Goal: Transaction & Acquisition: Purchase product/service

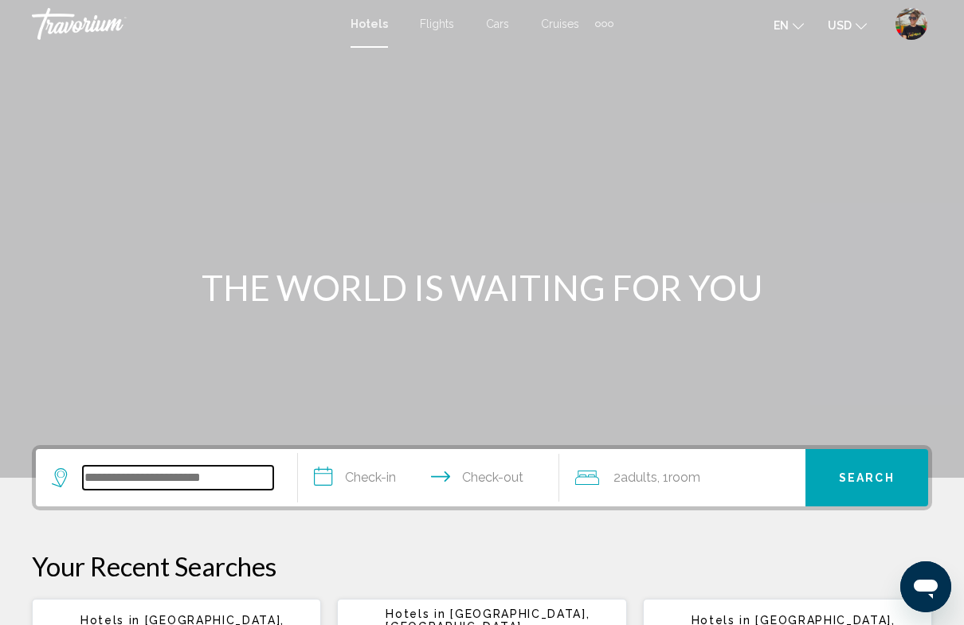
click at [181, 482] on input "Search widget" at bounding box center [178, 478] width 190 height 24
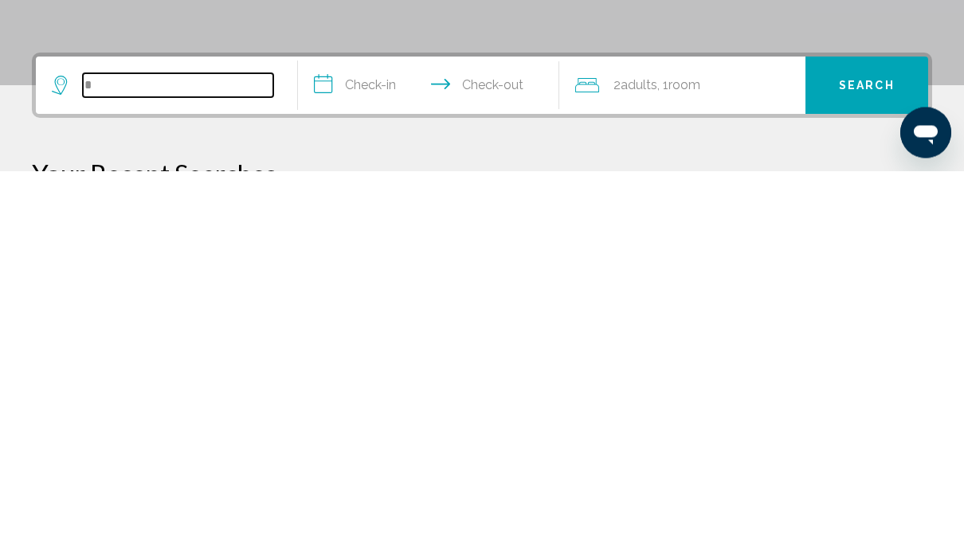
scroll to position [290, 0]
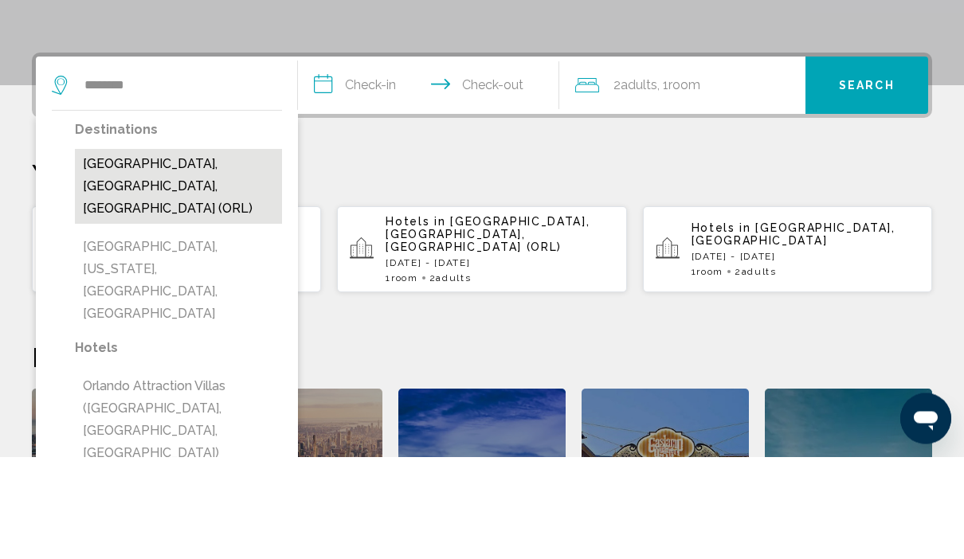
click at [158, 334] on button "[GEOGRAPHIC_DATA], [US_STATE], [GEOGRAPHIC_DATA], [GEOGRAPHIC_DATA]" at bounding box center [178, 382] width 207 height 97
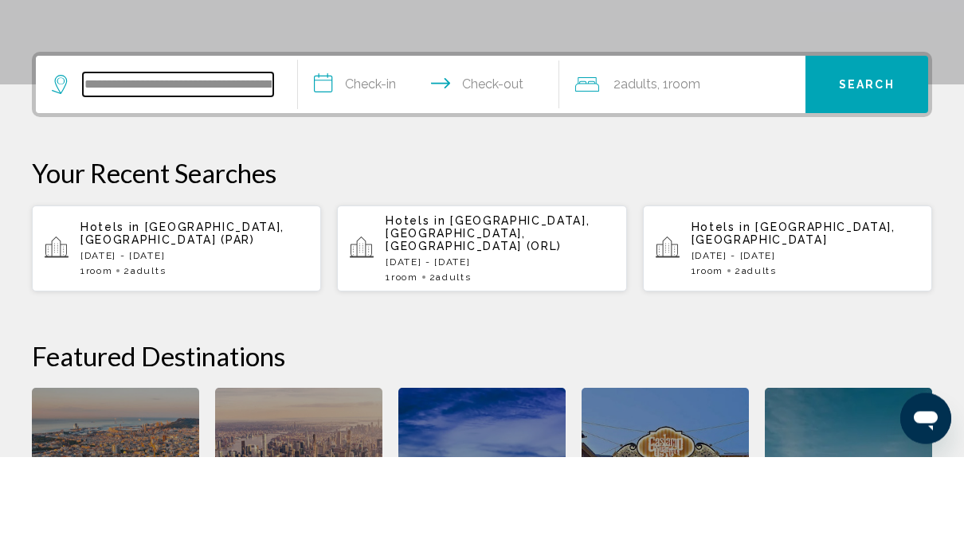
scroll to position [291, 0]
click at [265, 158] on div "**********" at bounding box center [166, 186] width 229 height 57
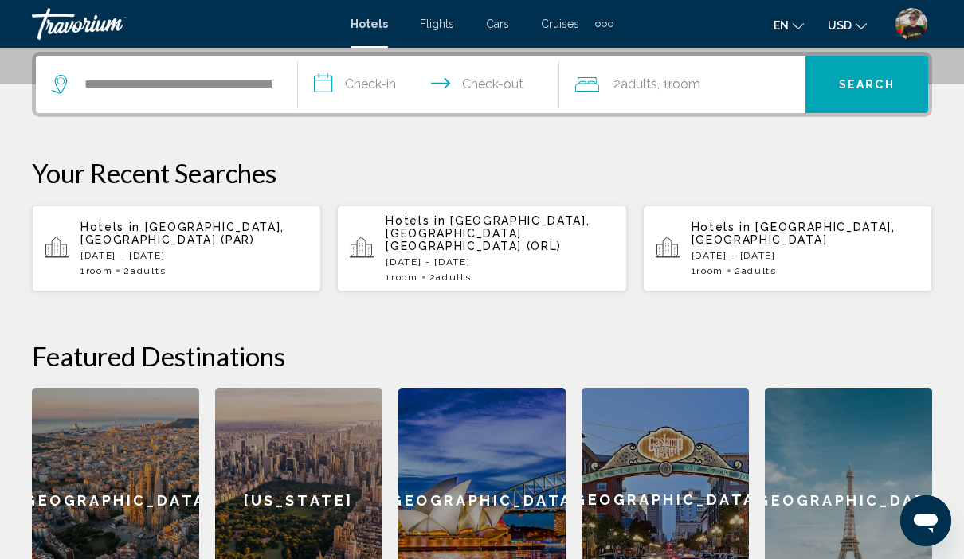
click at [276, 85] on div "**********" at bounding box center [166, 84] width 229 height 57
click at [223, 84] on input "**********" at bounding box center [178, 84] width 190 height 24
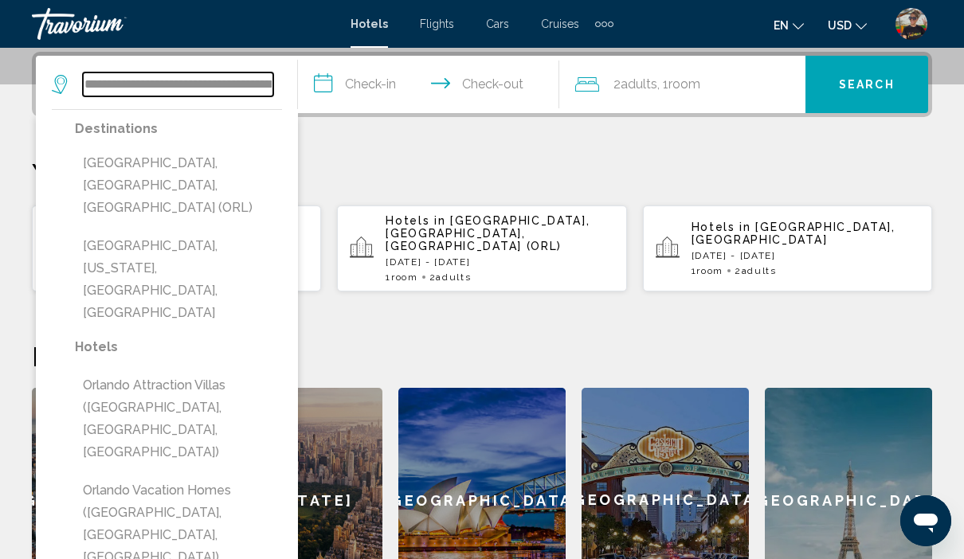
scroll to position [393, 0]
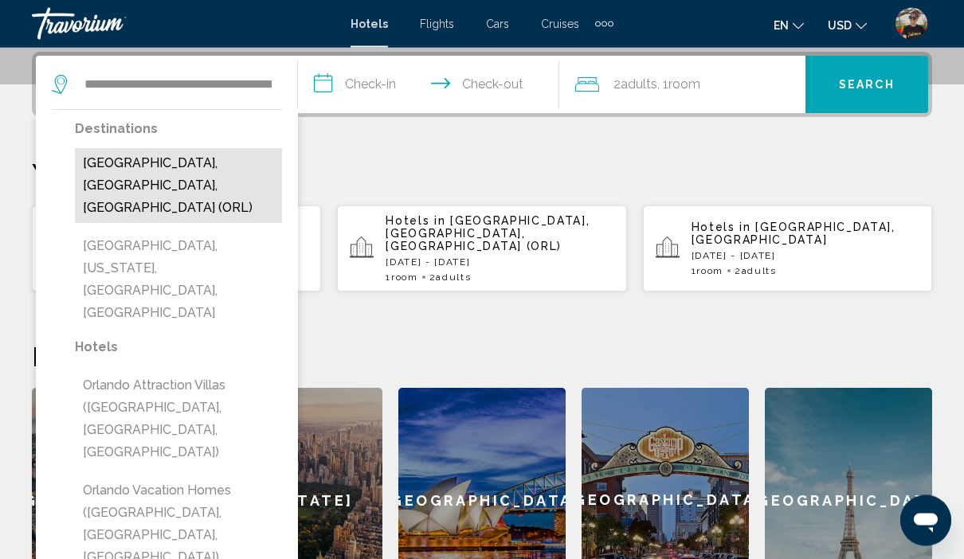
click at [207, 163] on button "[GEOGRAPHIC_DATA], [GEOGRAPHIC_DATA], [GEOGRAPHIC_DATA] (ORL)" at bounding box center [178, 186] width 207 height 75
type input "**********"
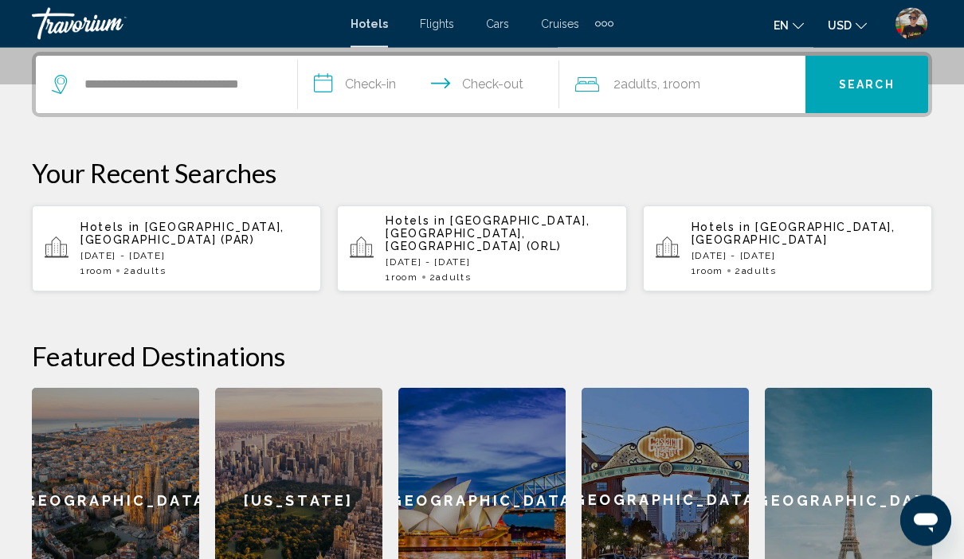
click at [356, 82] on input "**********" at bounding box center [432, 88] width 268 height 62
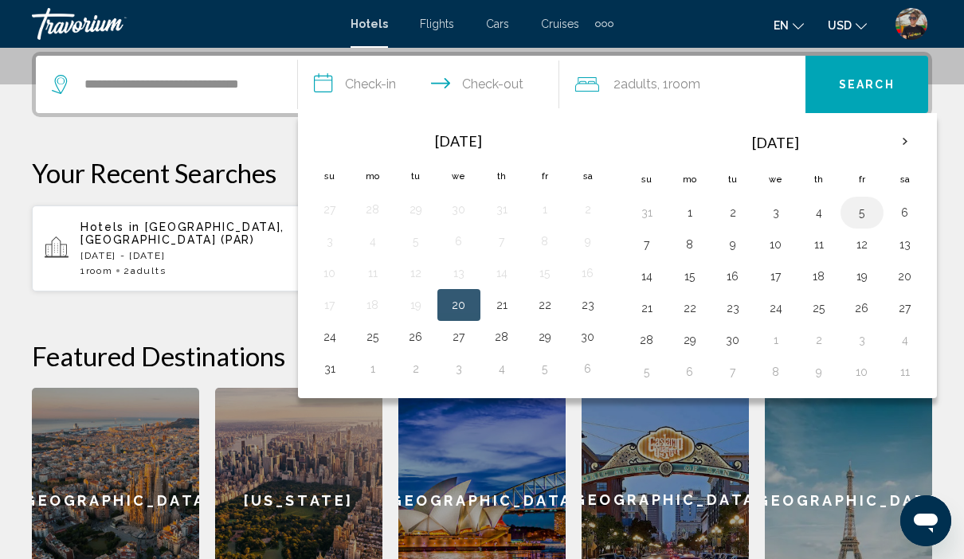
click at [870, 215] on button "5" at bounding box center [861, 212] width 25 height 22
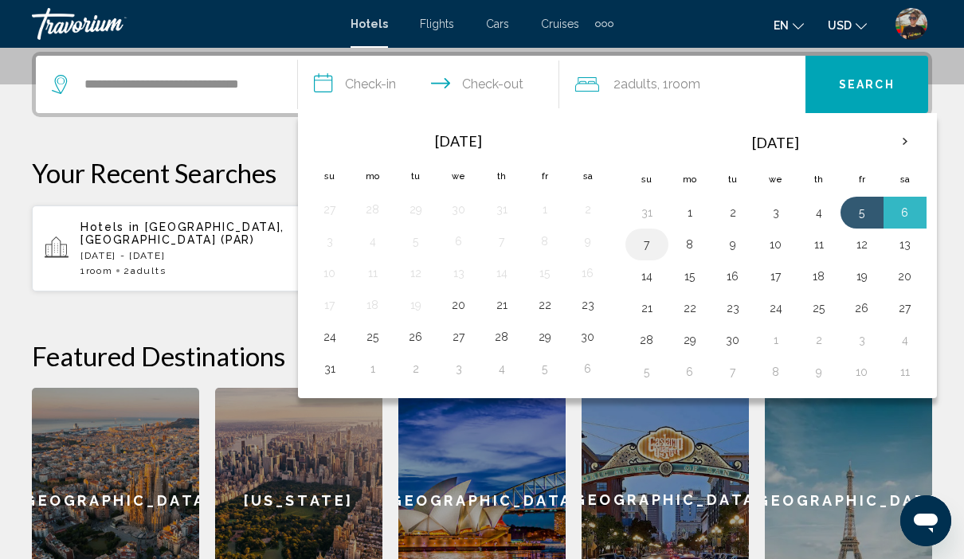
click at [651, 247] on button "7" at bounding box center [646, 244] width 25 height 22
type input "**********"
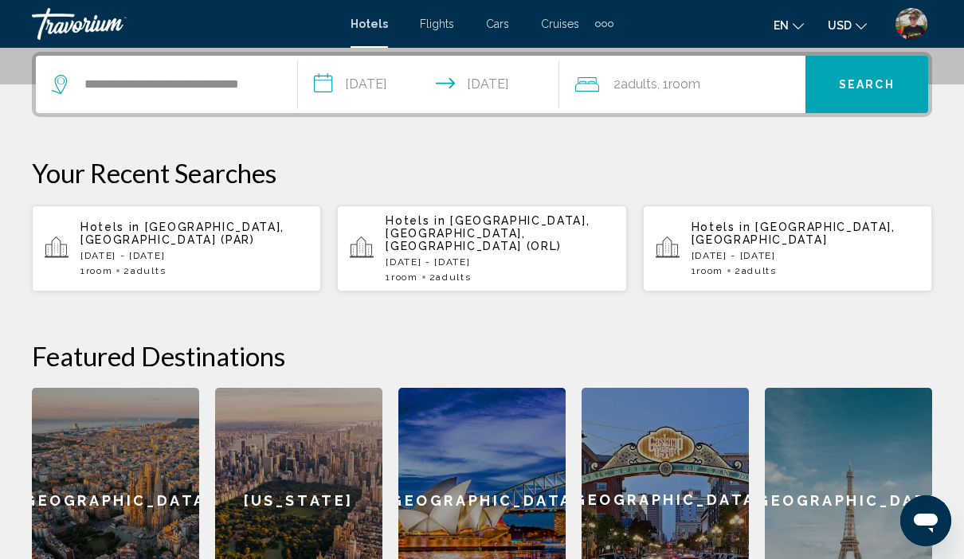
click at [606, 115] on div "**********" at bounding box center [482, 84] width 900 height 65
click at [608, 88] on div "2 Adult Adults , 1 Room rooms" at bounding box center [690, 84] width 230 height 22
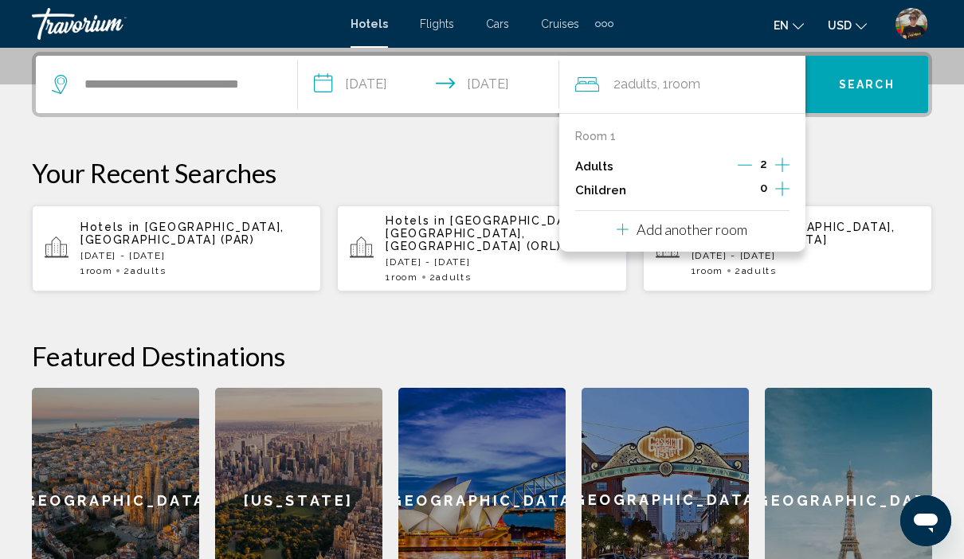
click at [782, 184] on icon "Increment children" at bounding box center [782, 189] width 14 height 14
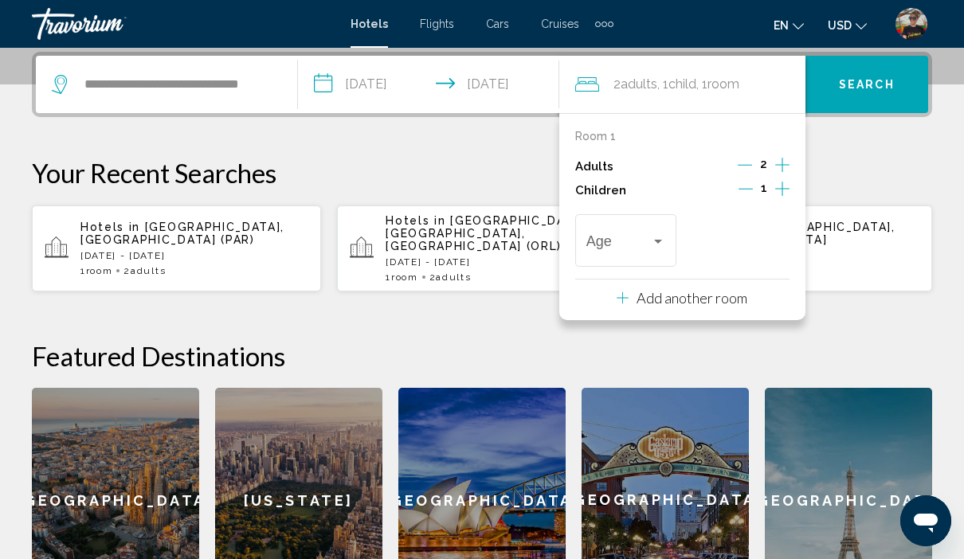
click at [779, 171] on icon "Increment adults" at bounding box center [782, 164] width 14 height 19
click at [779, 198] on button "Increment children" at bounding box center [782, 190] width 14 height 24
click at [749, 201] on div "Room 1 Adults 3 Children 2 Age Age" at bounding box center [682, 200] width 214 height 141
click at [748, 186] on icon "Decrement children" at bounding box center [744, 189] width 14 height 14
click at [784, 165] on icon "Increment adults" at bounding box center [782, 164] width 14 height 19
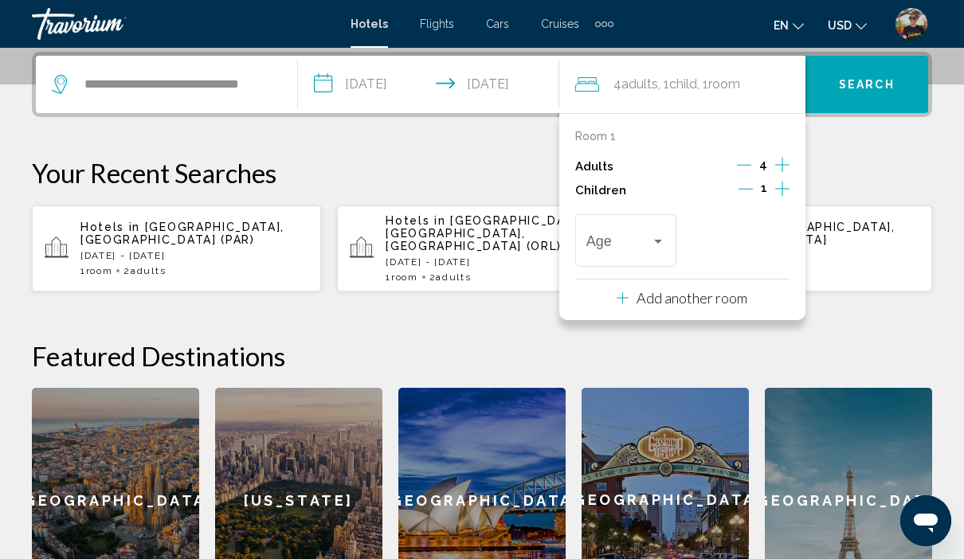
click at [784, 165] on icon "Increment adults" at bounding box center [782, 164] width 14 height 19
click at [765, 191] on span "1" at bounding box center [764, 188] width 6 height 13
click at [701, 300] on p "Add another room" at bounding box center [691, 298] width 111 height 18
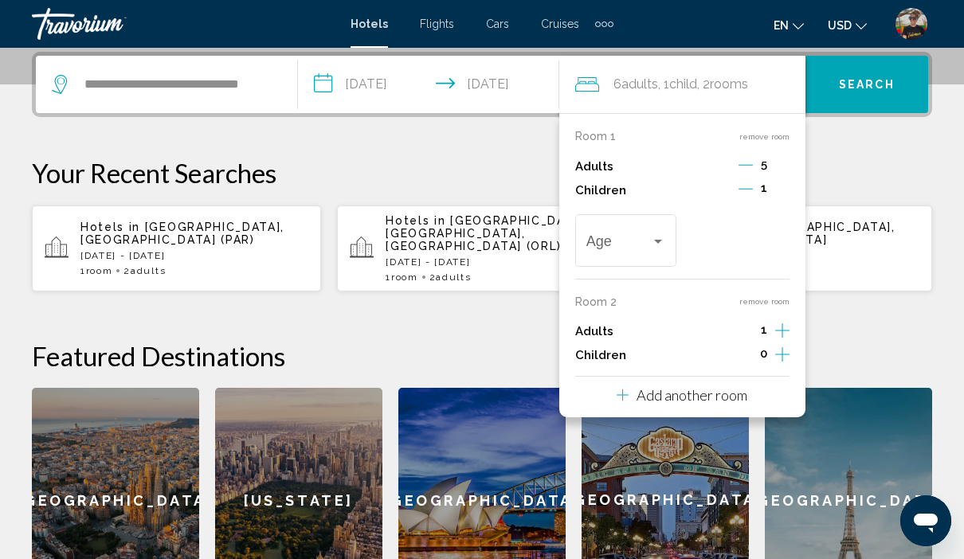
click at [743, 165] on icon "Decrement adults" at bounding box center [745, 165] width 14 height 14
click at [744, 166] on icon "Decrement adults" at bounding box center [744, 165] width 14 height 14
click at [781, 330] on icon "Increment adults" at bounding box center [782, 330] width 14 height 19
click at [784, 350] on icon "Increment children" at bounding box center [782, 354] width 14 height 19
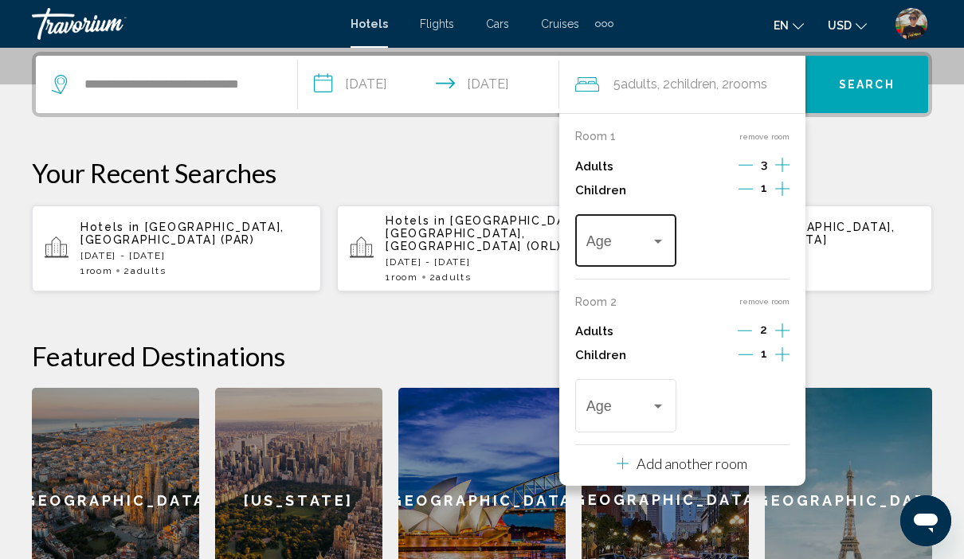
click at [595, 228] on div "Age" at bounding box center [626, 238] width 80 height 57
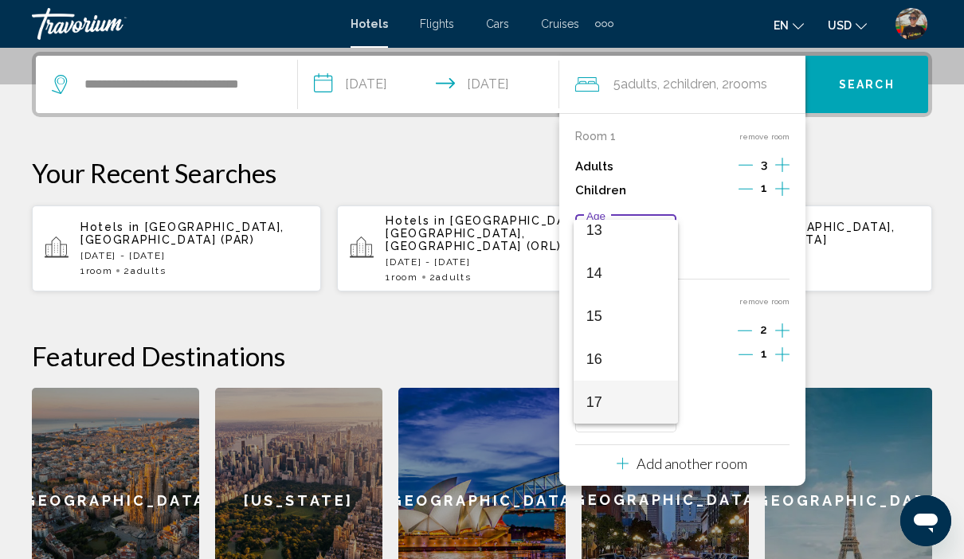
click at [634, 405] on span "17" at bounding box center [626, 402] width 80 height 43
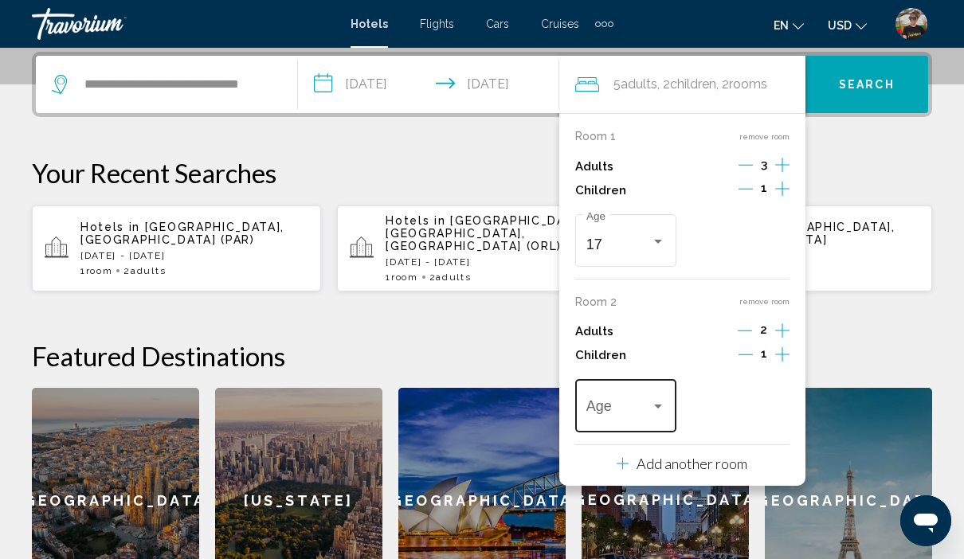
click at [616, 411] on span "Travelers: 5 adults, 2 children" at bounding box center [618, 410] width 65 height 16
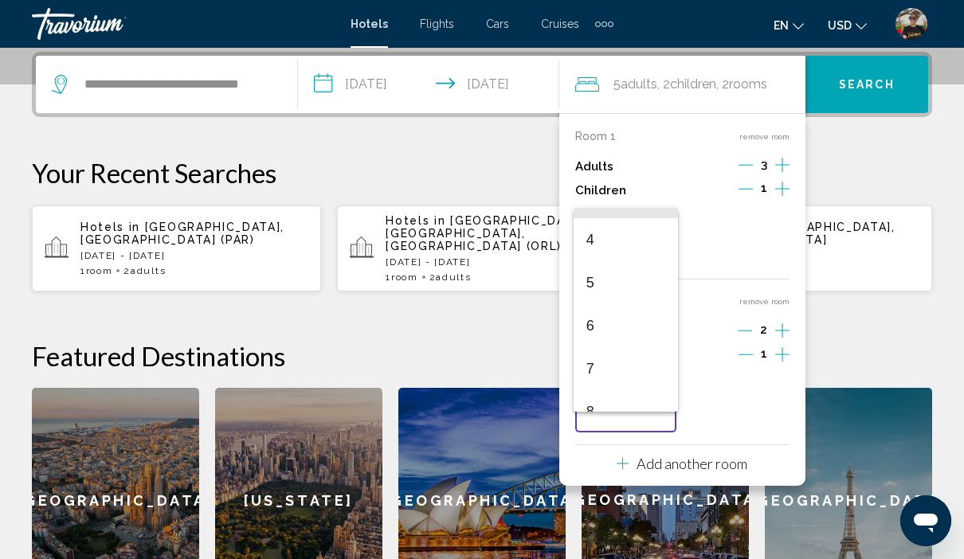
scroll to position [172, 0]
click at [601, 315] on span "6" at bounding box center [626, 315] width 80 height 43
click at [864, 354] on h2 "Featured Destinations" at bounding box center [482, 356] width 900 height 32
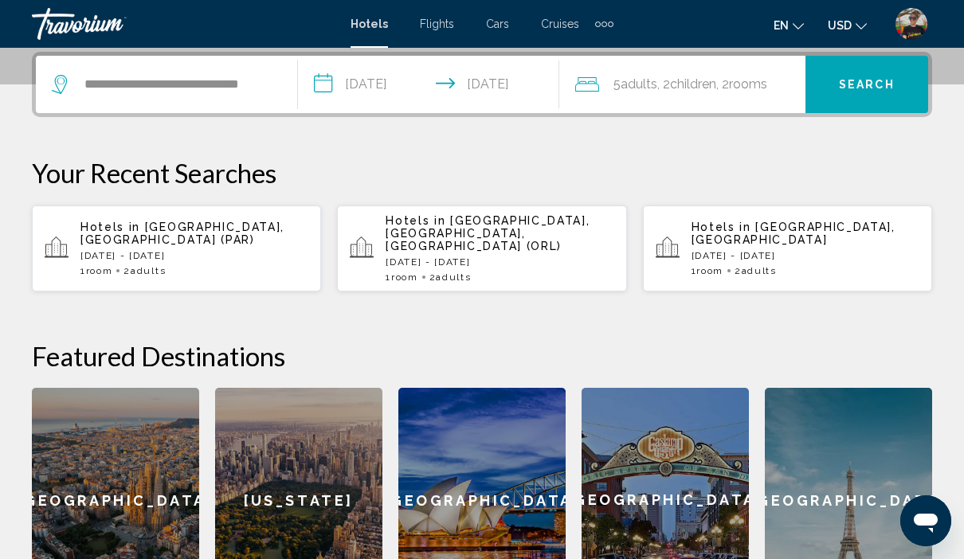
click at [862, 85] on span "Search" at bounding box center [867, 85] width 56 height 13
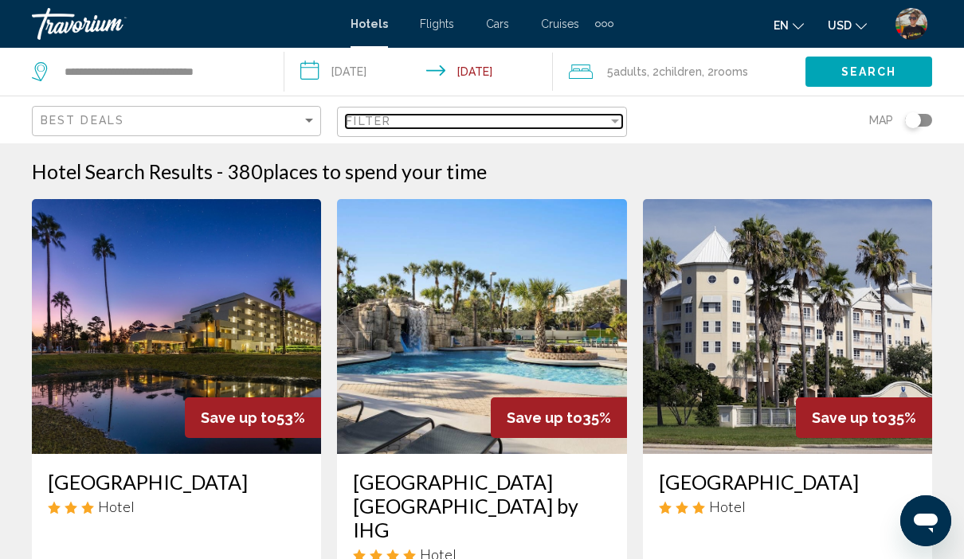
click at [456, 127] on div "Filter" at bounding box center [476, 121] width 261 height 13
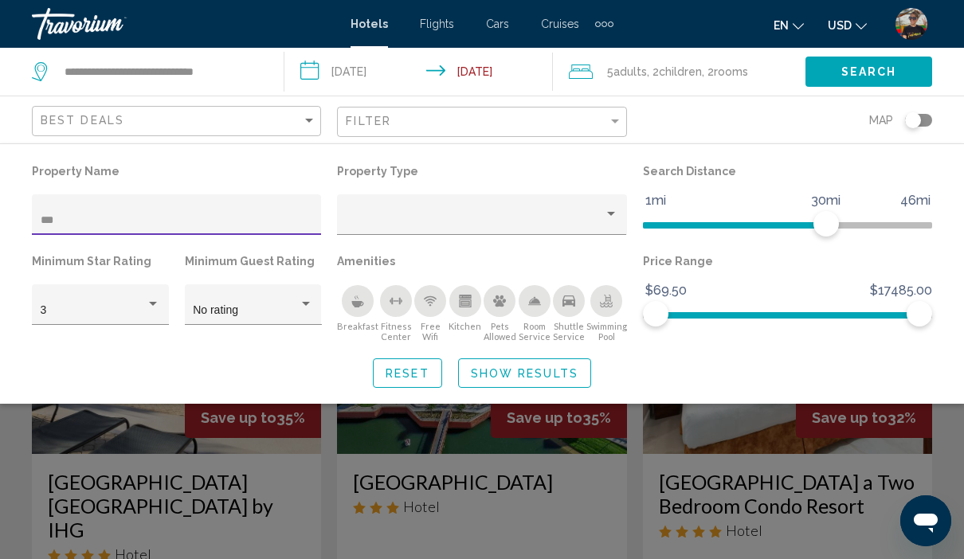
type input "****"
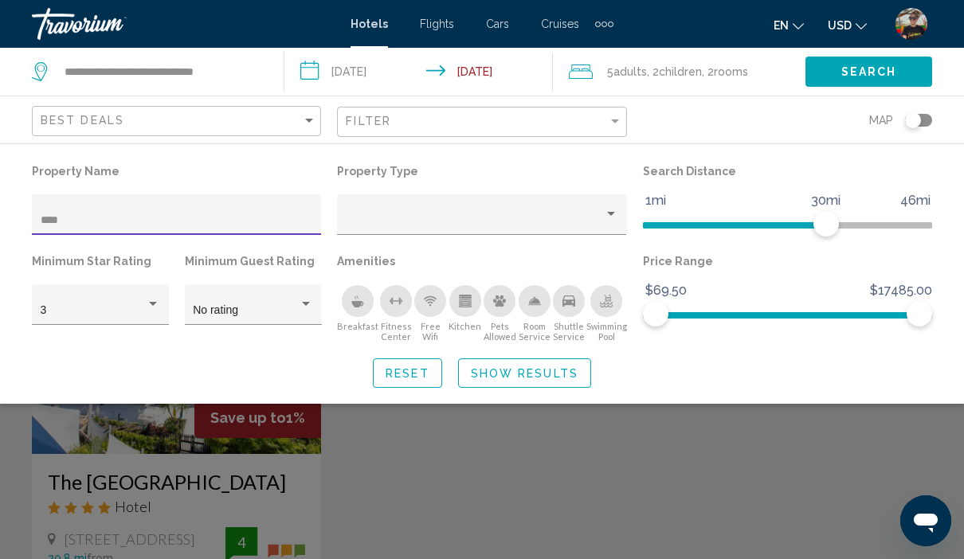
click at [553, 374] on span "Show Results" at bounding box center [525, 373] width 108 height 13
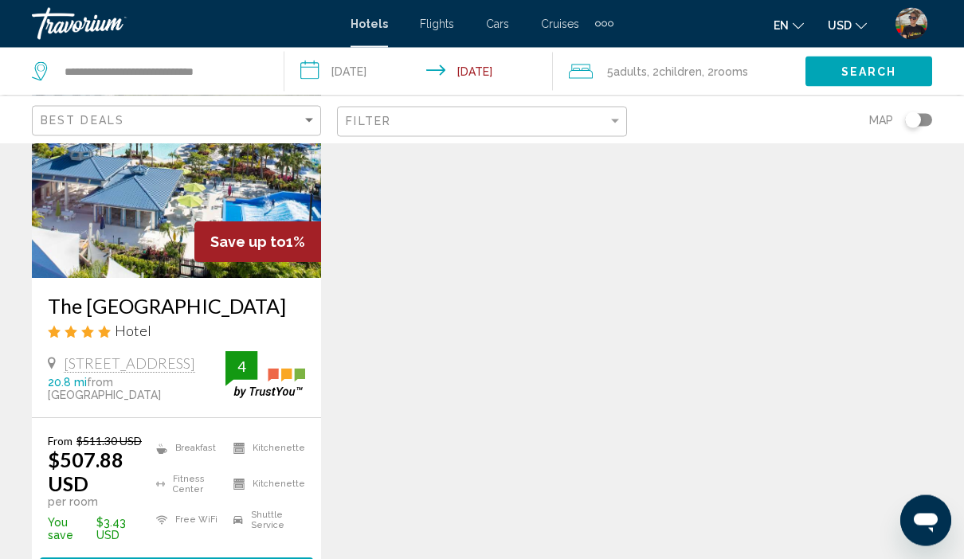
scroll to position [176, 0]
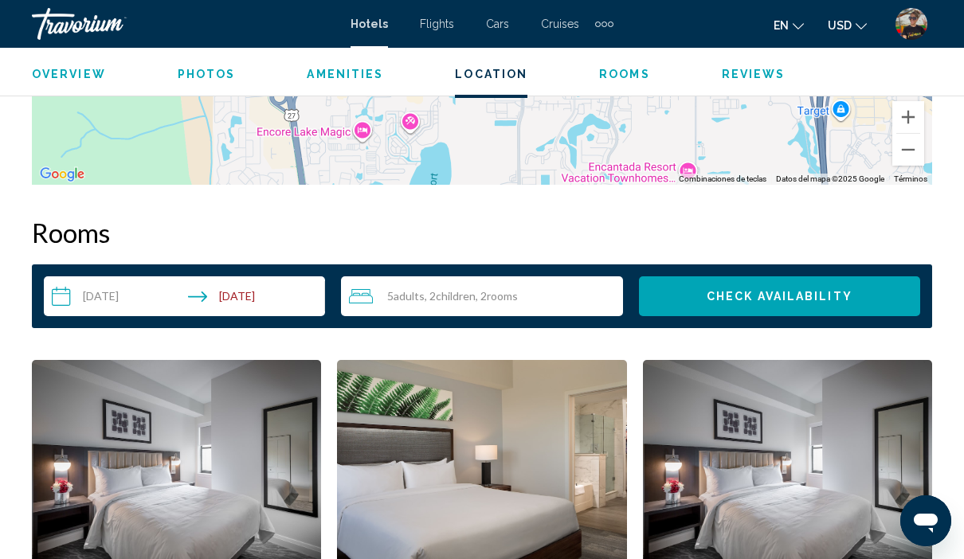
scroll to position [2141, 0]
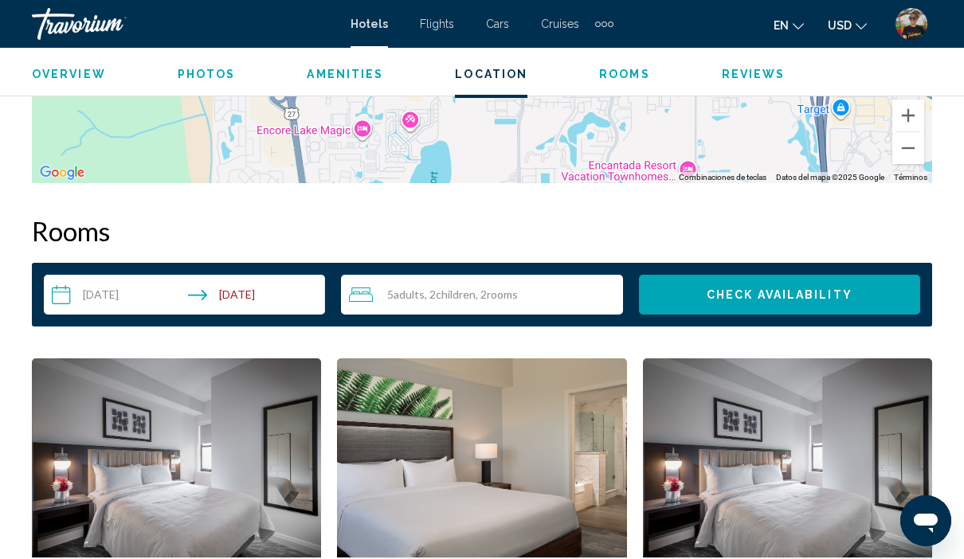
click at [487, 291] on span ", 2 Room rooms" at bounding box center [496, 294] width 42 height 13
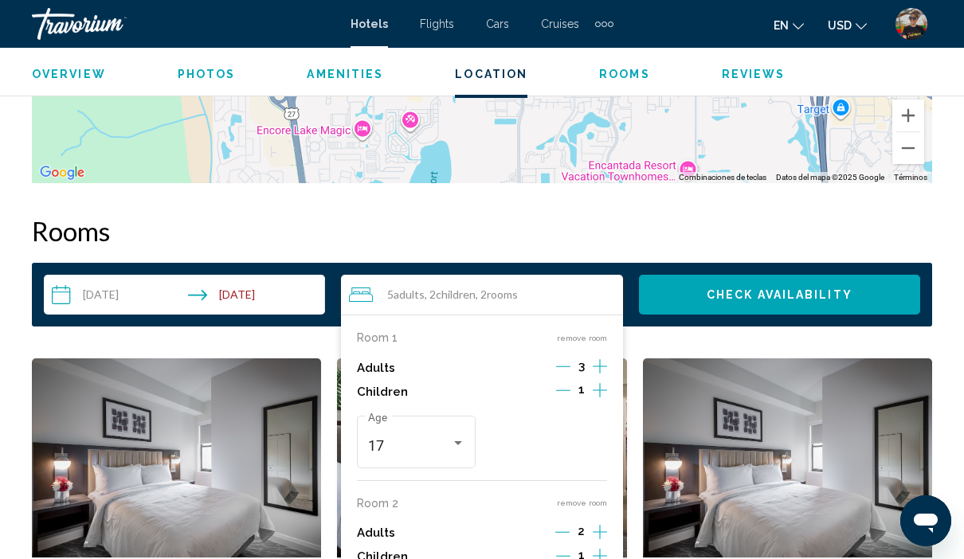
click at [604, 371] on icon "Increment adults" at bounding box center [600, 366] width 14 height 19
click at [600, 371] on icon "Increment adults" at bounding box center [600, 366] width 14 height 14
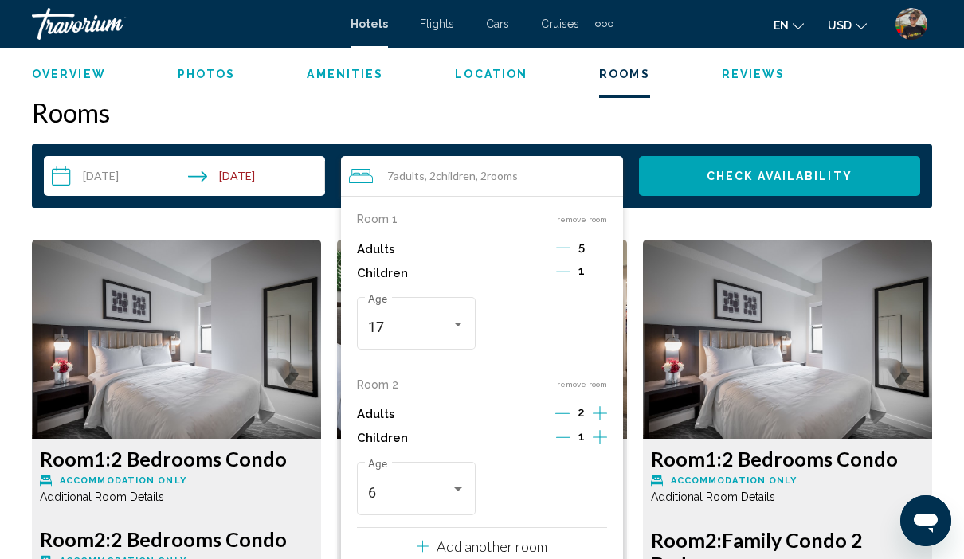
scroll to position [2264, 0]
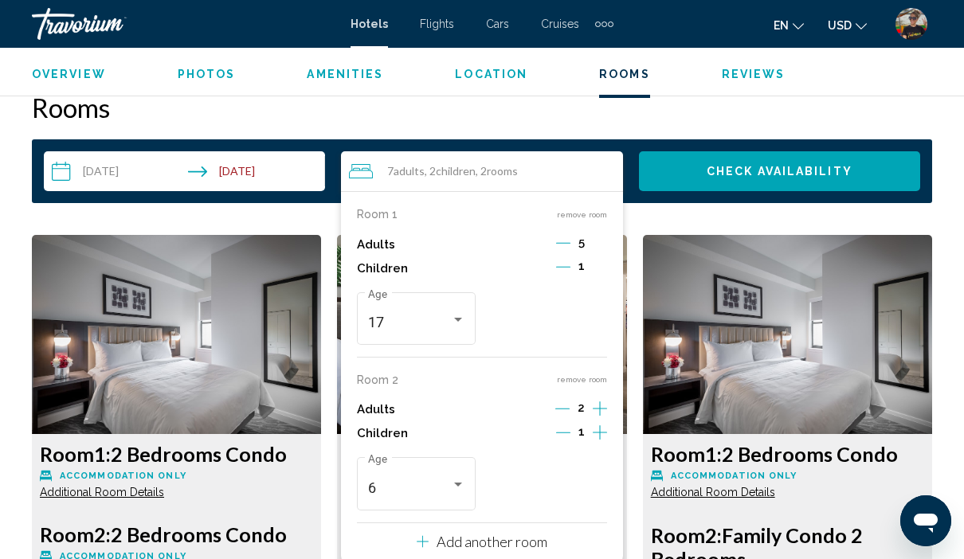
click at [567, 248] on icon "Decrement adults" at bounding box center [563, 243] width 14 height 14
click at [564, 248] on icon "Decrement adults" at bounding box center [561, 243] width 14 height 14
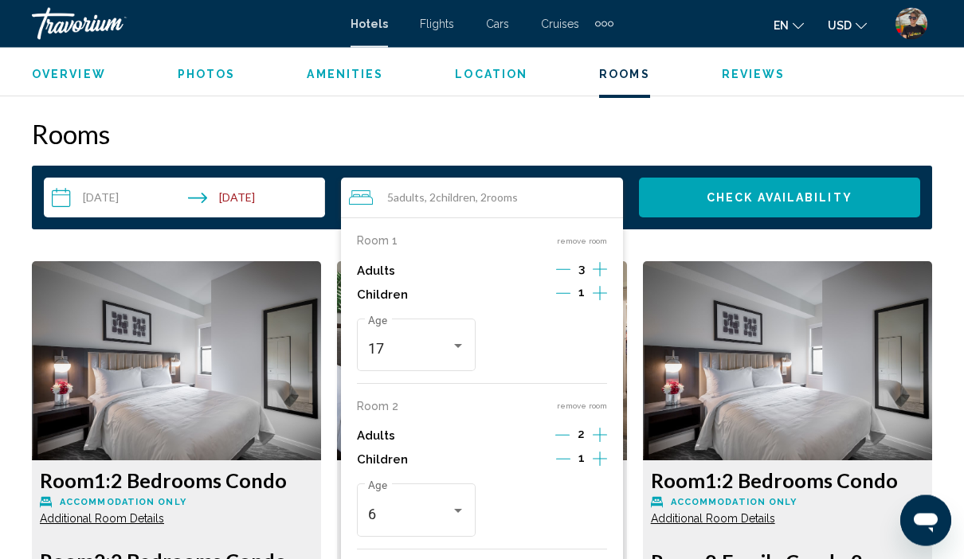
scroll to position [2240, 0]
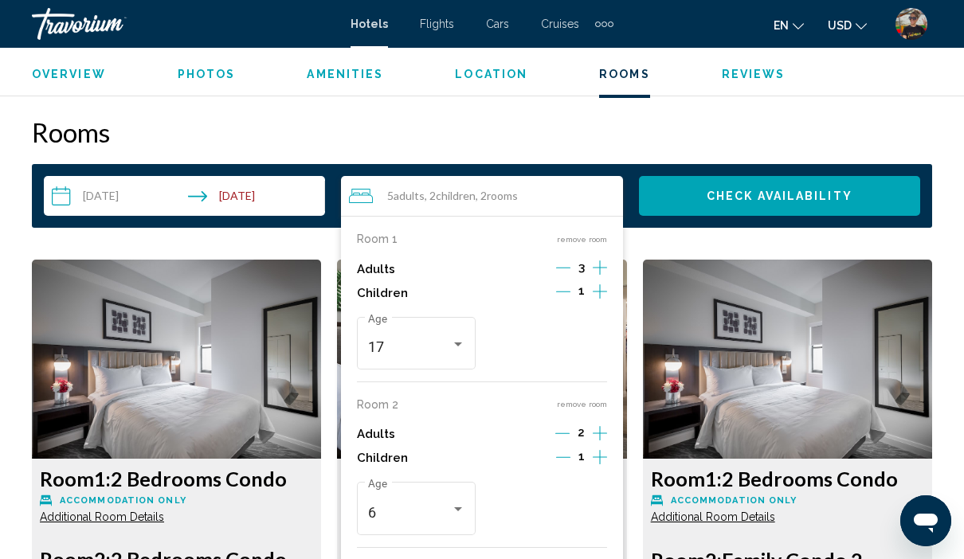
click at [770, 127] on h2 "Rooms" at bounding box center [482, 132] width 900 height 32
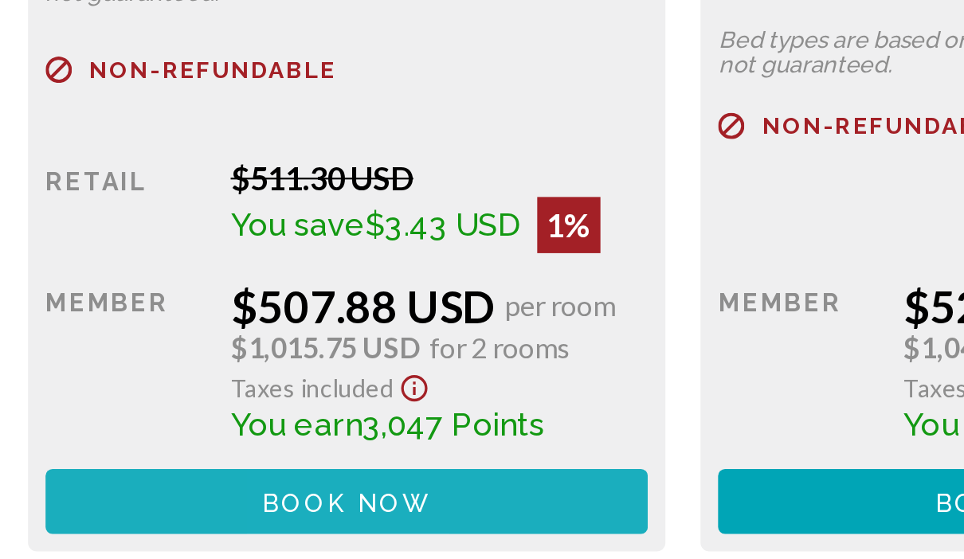
scroll to position [2612, 0]
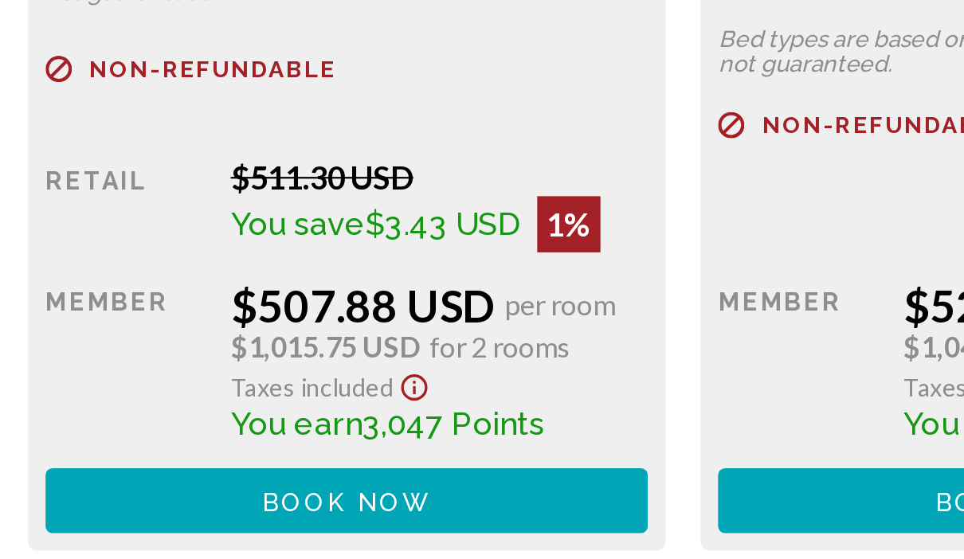
click at [173, 496] on span "Book now" at bounding box center [176, 502] width 77 height 13
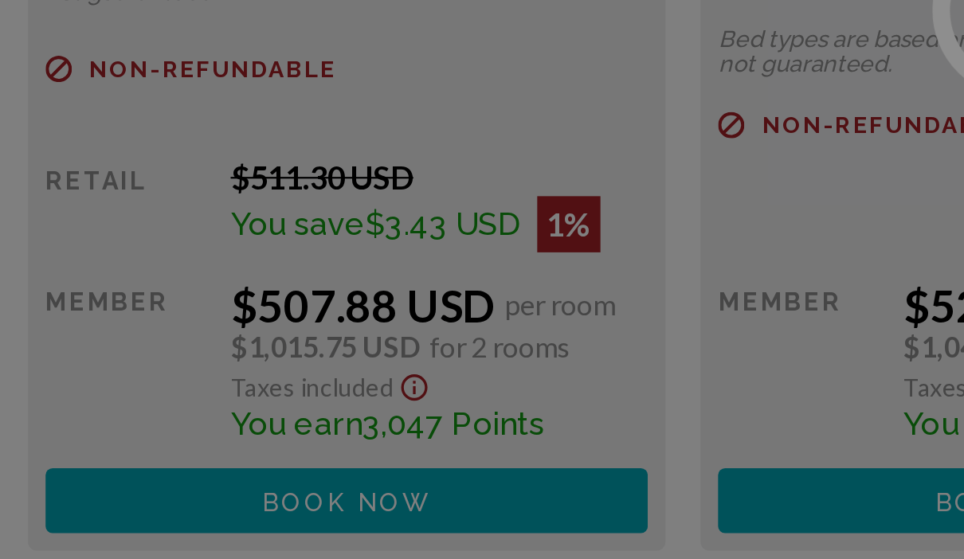
scroll to position [67, 0]
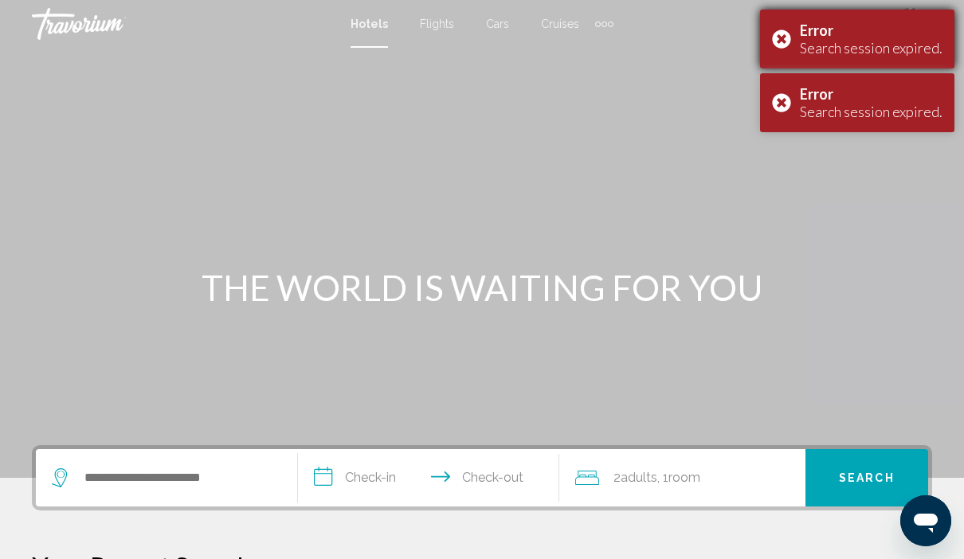
click at [774, 50] on div "Error Search session expired." at bounding box center [857, 39] width 194 height 59
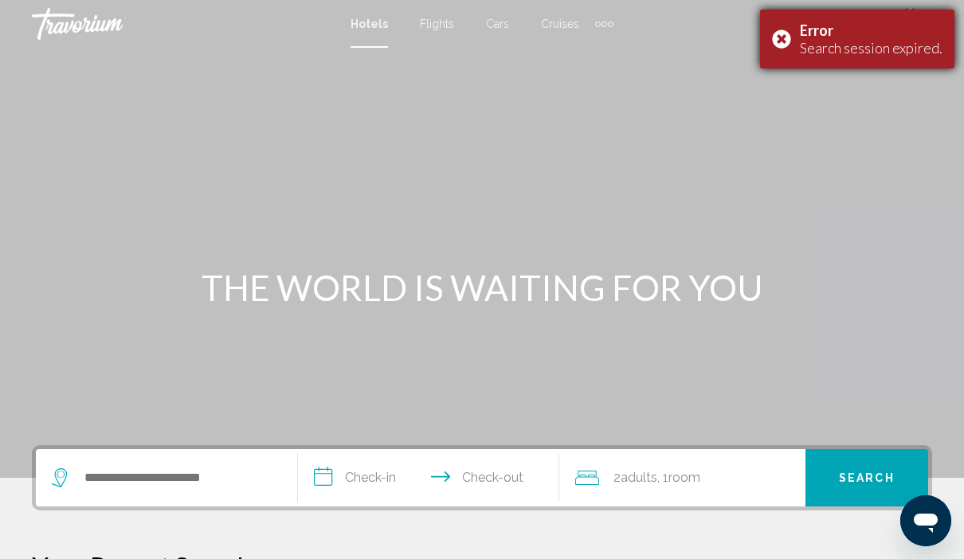
click at [777, 50] on div "Error Search session expired." at bounding box center [857, 39] width 194 height 59
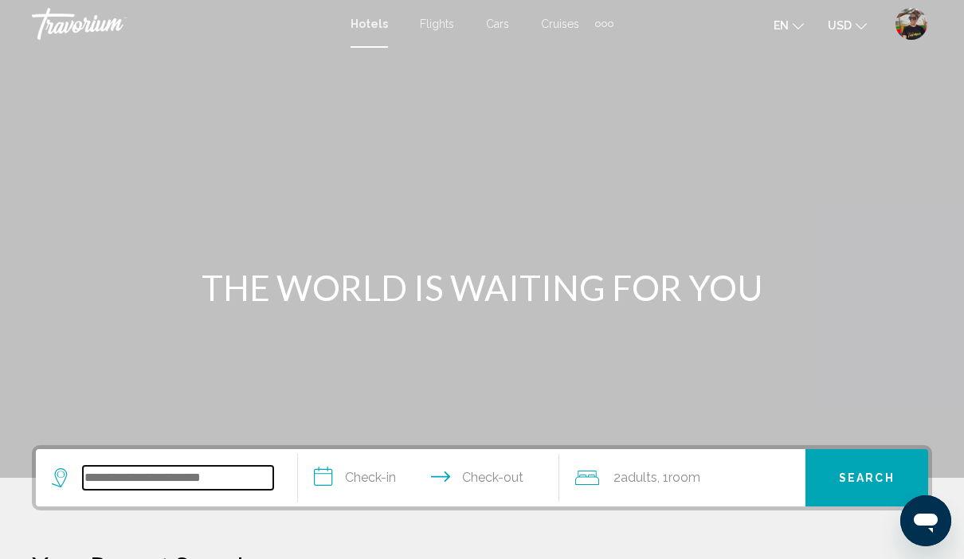
click at [194, 490] on input "Search widget" at bounding box center [178, 478] width 190 height 24
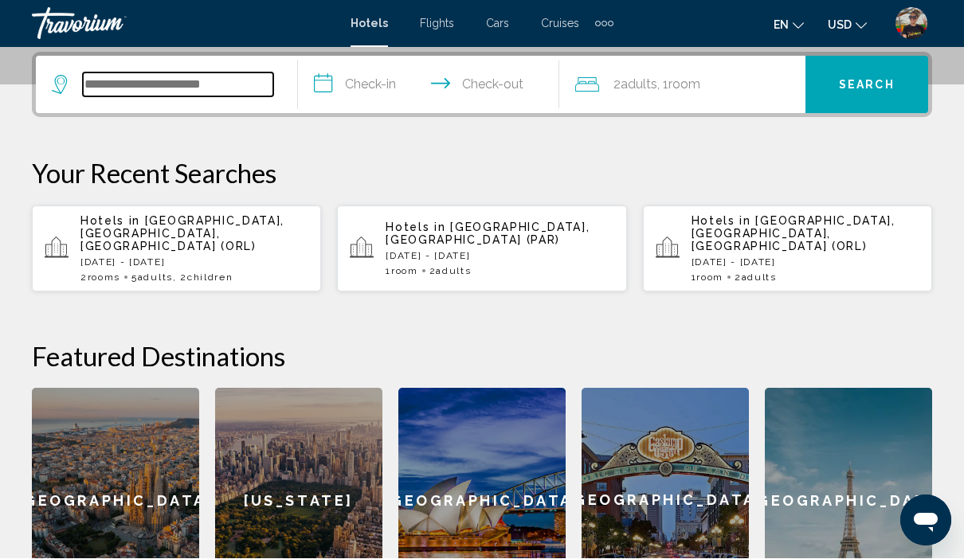
scroll to position [393, 0]
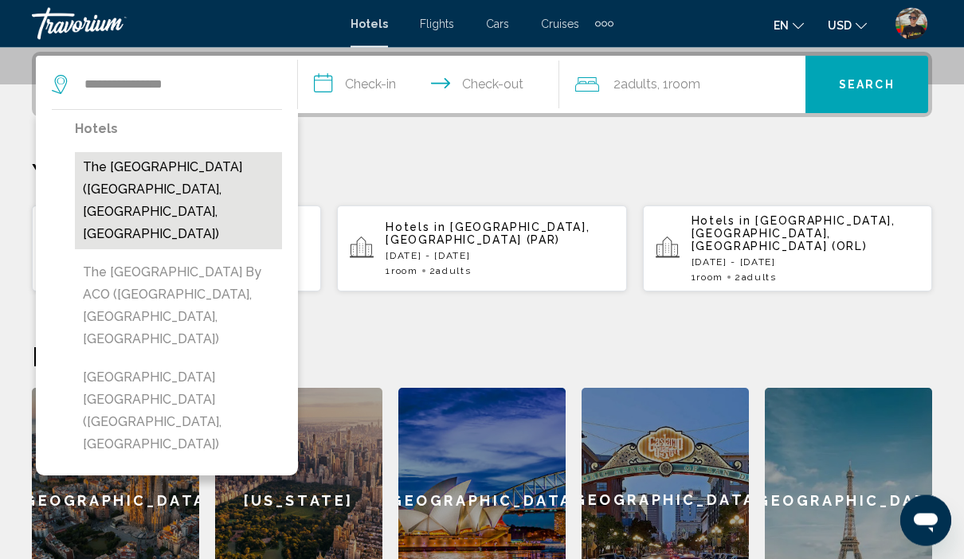
click at [175, 187] on button "The [GEOGRAPHIC_DATA] ([GEOGRAPHIC_DATA], [GEOGRAPHIC_DATA], [GEOGRAPHIC_DATA])" at bounding box center [178, 201] width 207 height 97
type input "**********"
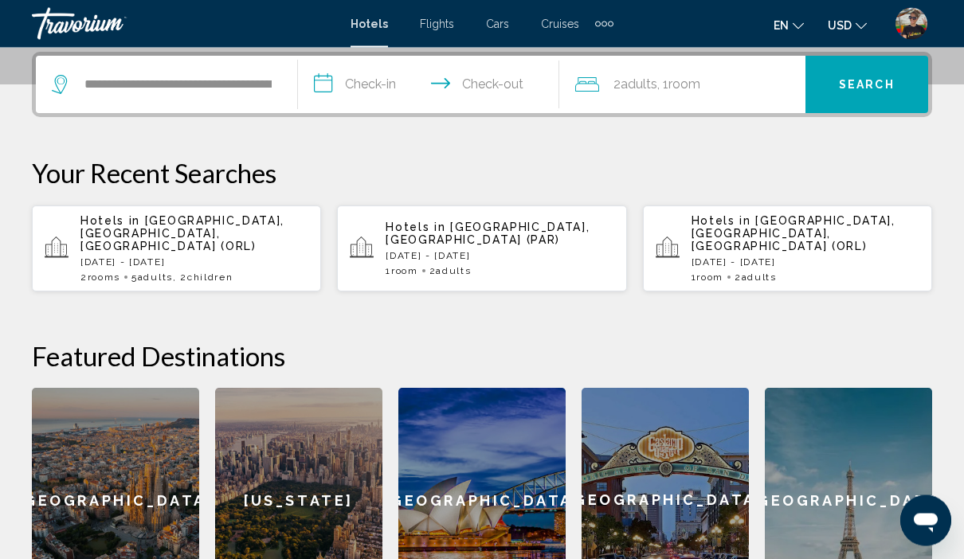
click at [374, 83] on input "**********" at bounding box center [432, 88] width 268 height 62
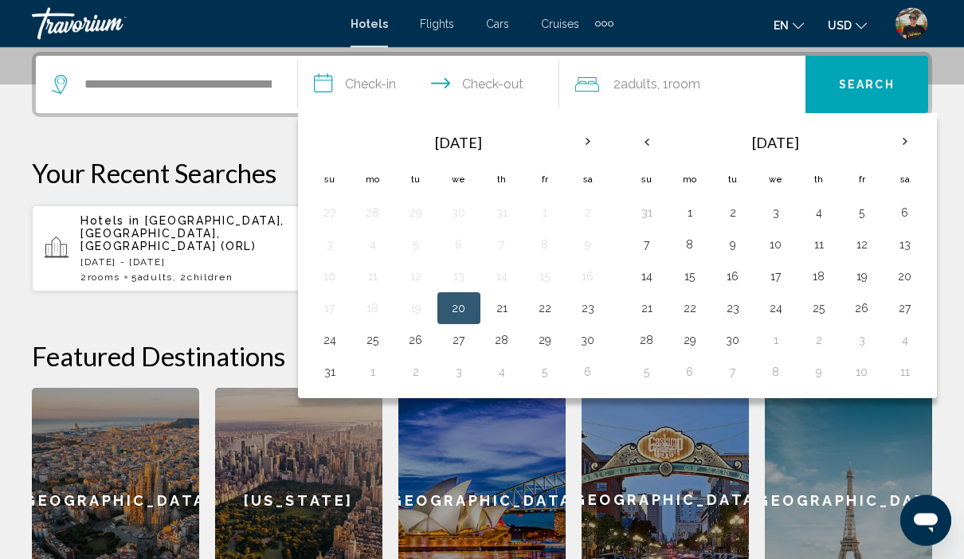
scroll to position [393, 0]
click at [862, 216] on button "5" at bounding box center [861, 212] width 25 height 22
click at [645, 252] on button "7" at bounding box center [646, 244] width 25 height 22
type input "**********"
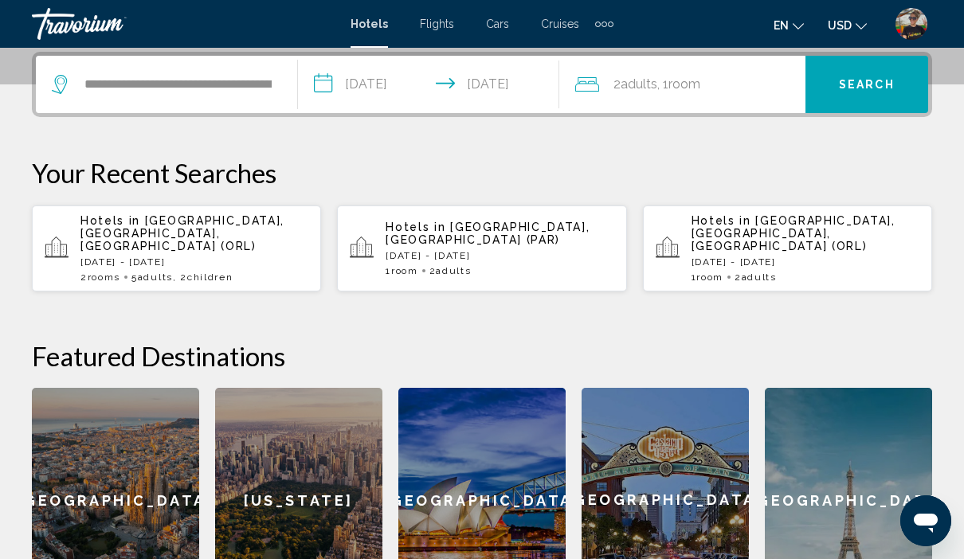
click at [640, 100] on div "2 Adult Adults , 1 Room rooms" at bounding box center [690, 84] width 230 height 57
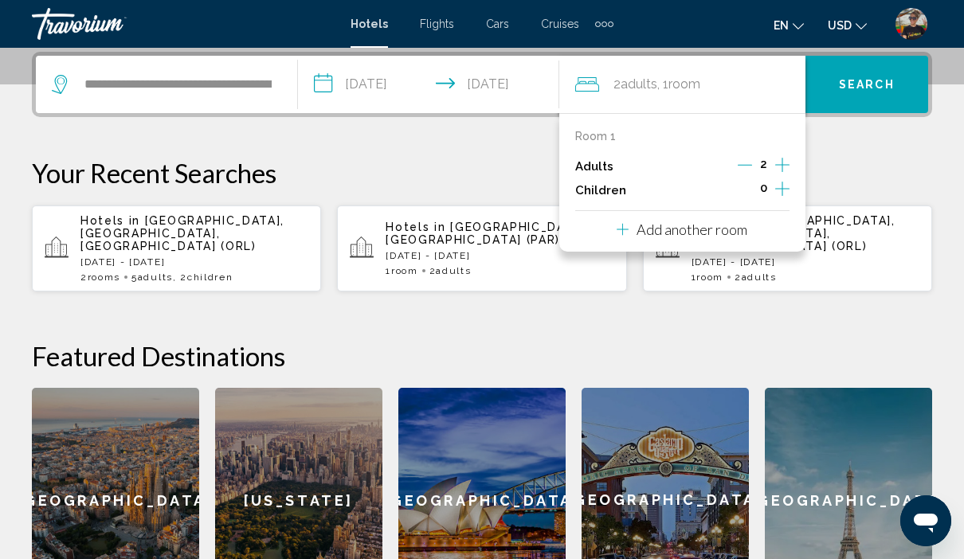
click at [786, 168] on icon "Increment adults" at bounding box center [782, 164] width 14 height 19
click at [841, 166] on p "Your Recent Searches" at bounding box center [482, 173] width 900 height 32
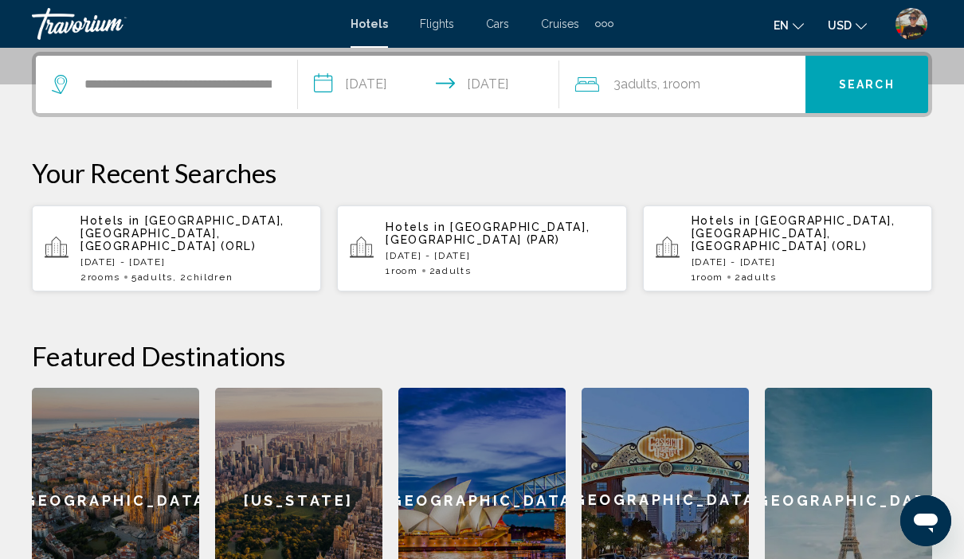
click at [622, 85] on span "3 Adult Adults" at bounding box center [635, 84] width 44 height 22
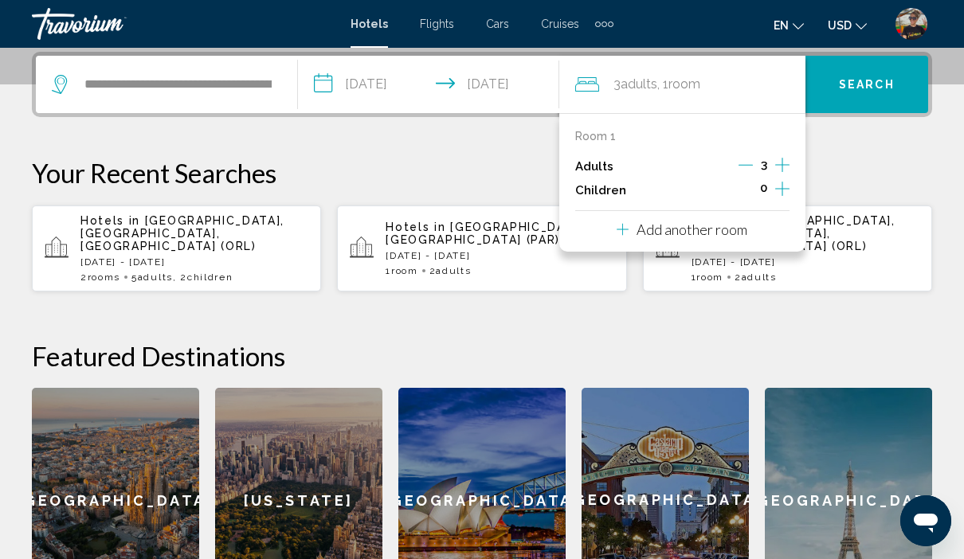
click at [784, 184] on icon "Increment children" at bounding box center [782, 188] width 14 height 19
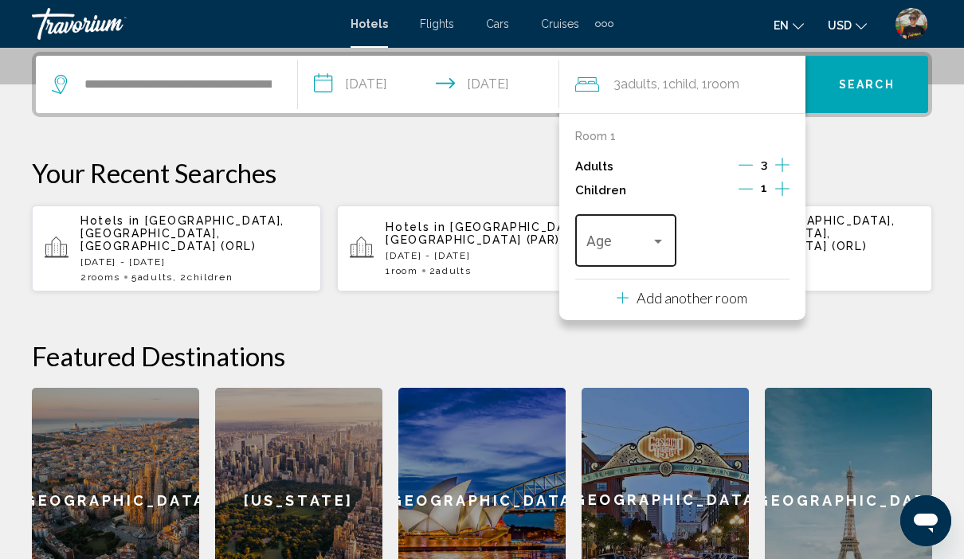
click at [649, 237] on span "Travelers: 3 adults, 1 child" at bounding box center [618, 245] width 65 height 16
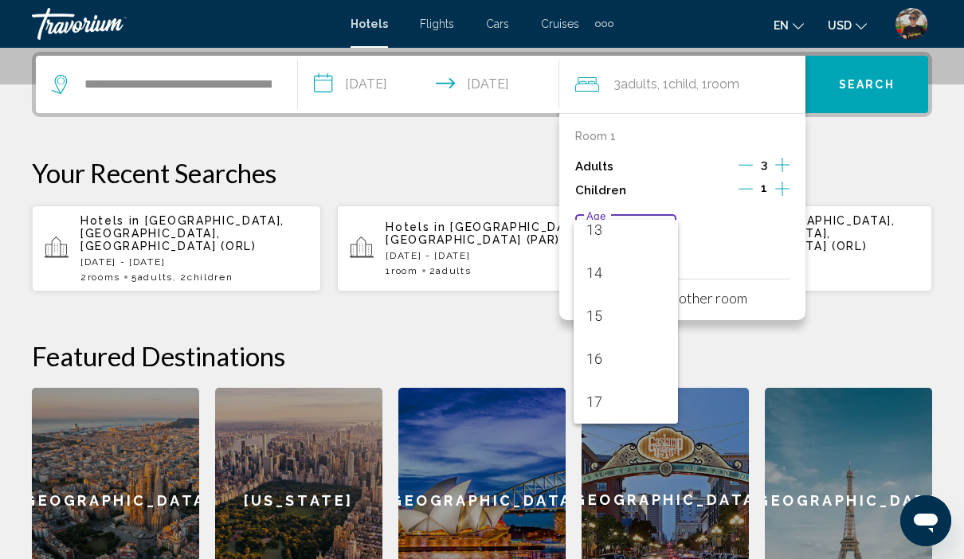
scroll to position [570, 0]
click at [617, 408] on span "17" at bounding box center [626, 402] width 80 height 43
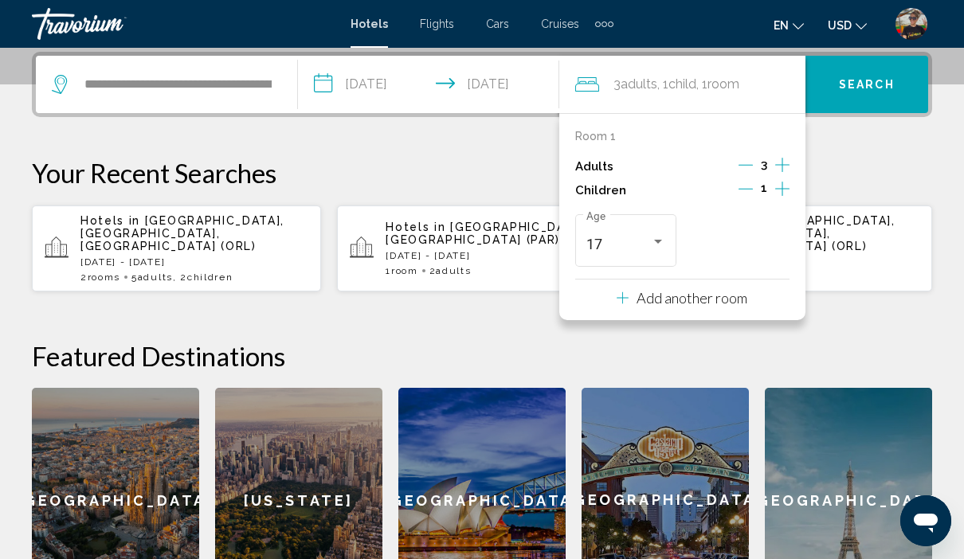
click at [870, 313] on div "**********" at bounding box center [482, 332] width 964 height 561
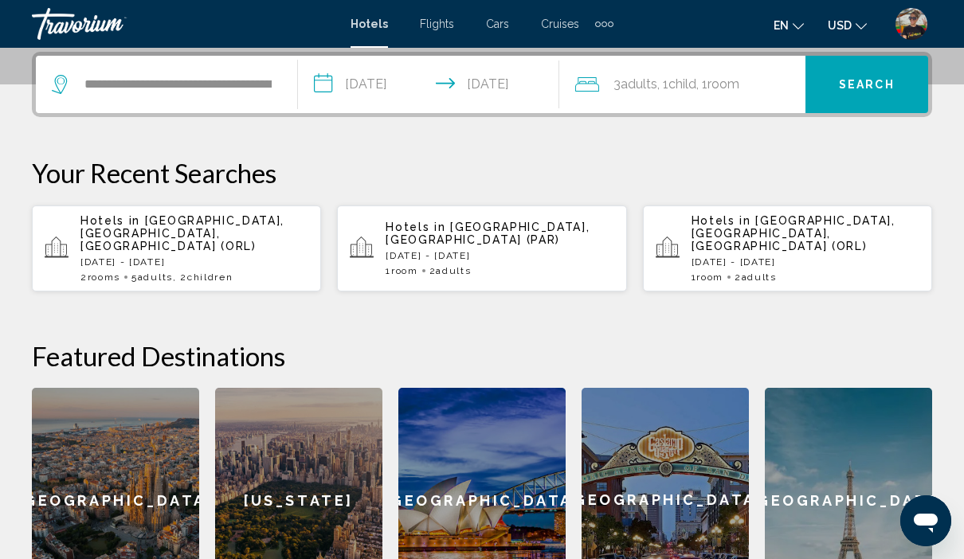
click at [717, 93] on span ", 1 Room rooms" at bounding box center [717, 84] width 43 height 22
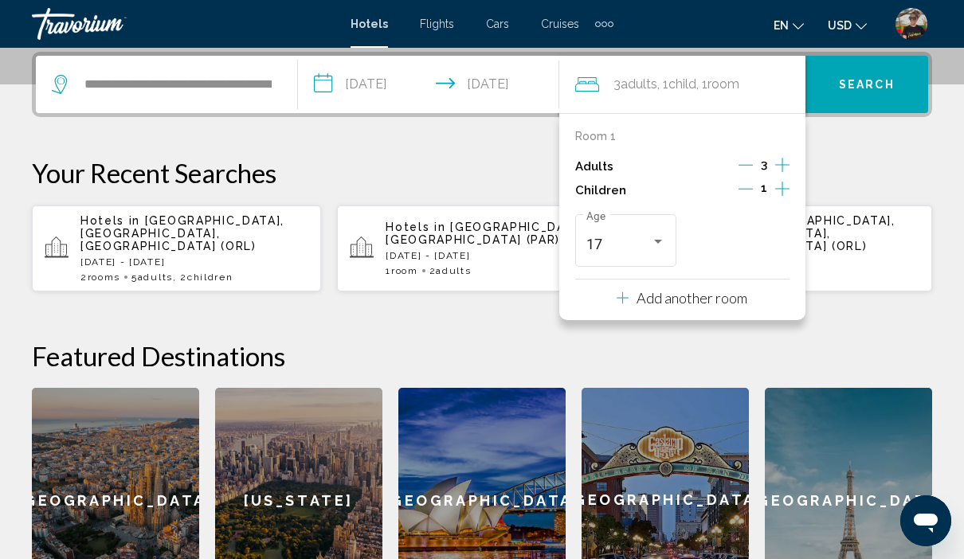
click at [718, 298] on p "Add another room" at bounding box center [691, 298] width 111 height 18
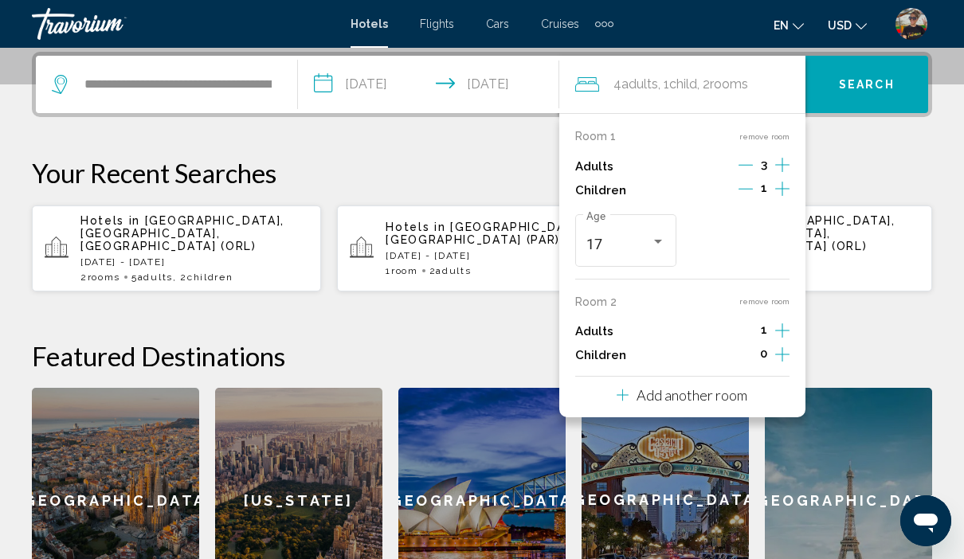
click at [780, 174] on icon "Increment adults" at bounding box center [782, 164] width 14 height 19
click at [786, 202] on button "Increment children" at bounding box center [782, 190] width 14 height 24
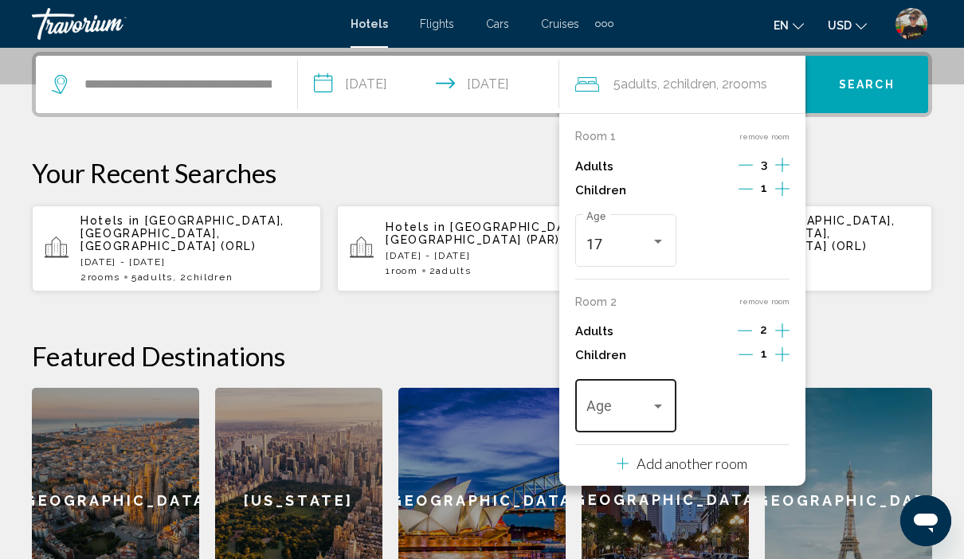
click at [643, 402] on span "Travelers: 5 adults, 2 children" at bounding box center [618, 410] width 65 height 16
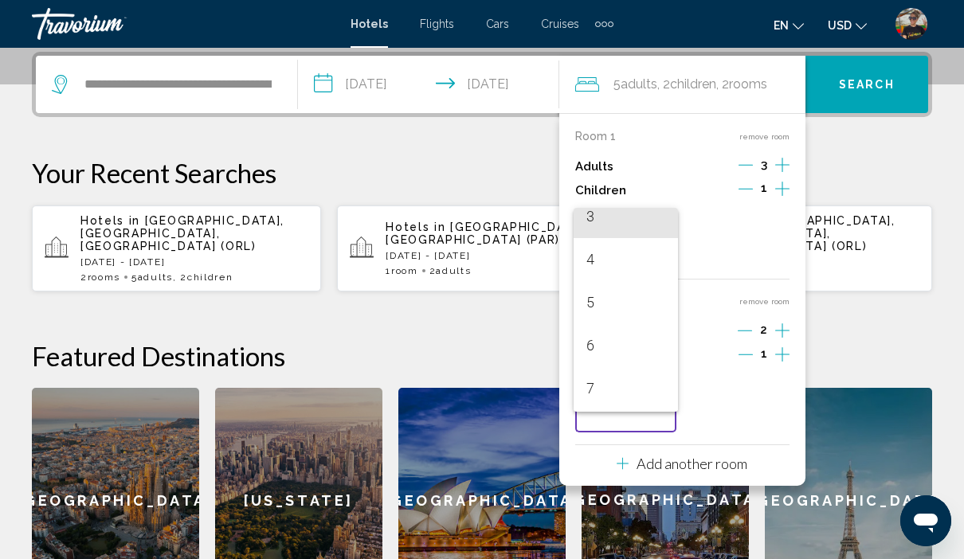
scroll to position [172, 0]
click at [622, 311] on span "6" at bounding box center [626, 315] width 80 height 43
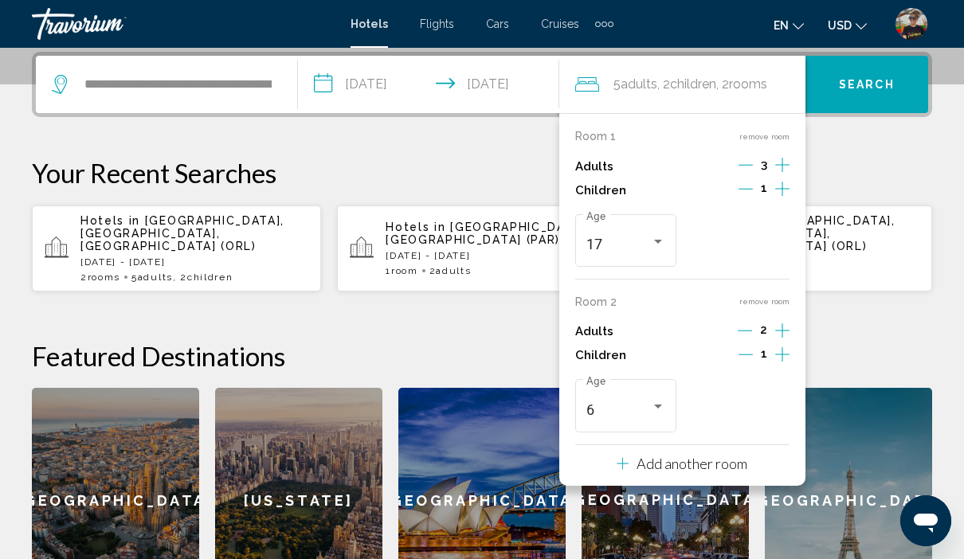
click at [886, 349] on h2 "Featured Destinations" at bounding box center [482, 356] width 900 height 32
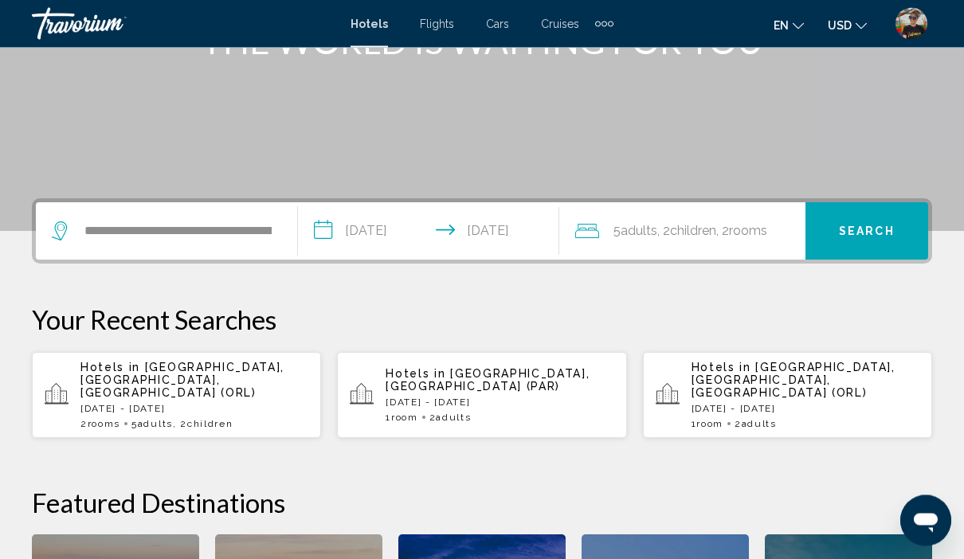
scroll to position [237, 0]
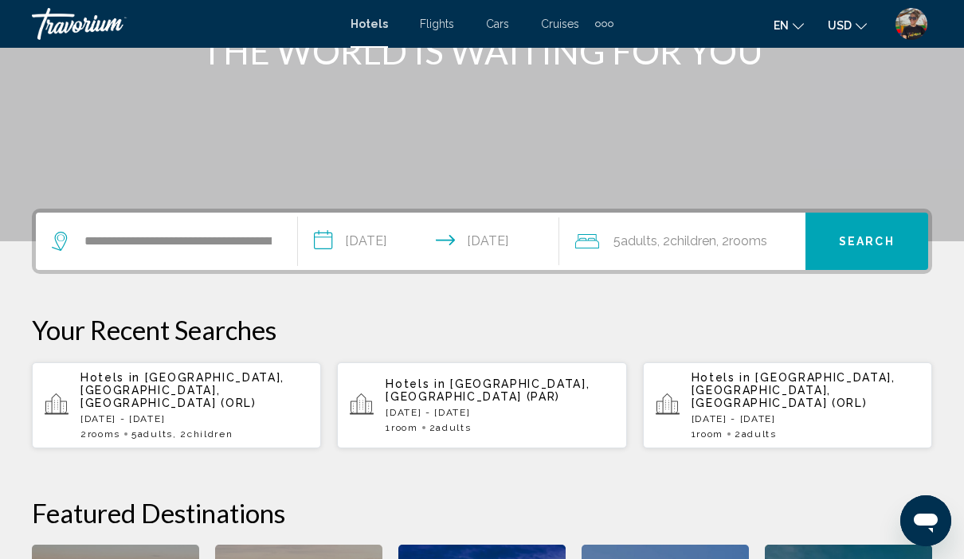
click at [881, 242] on span "Search" at bounding box center [867, 242] width 56 height 13
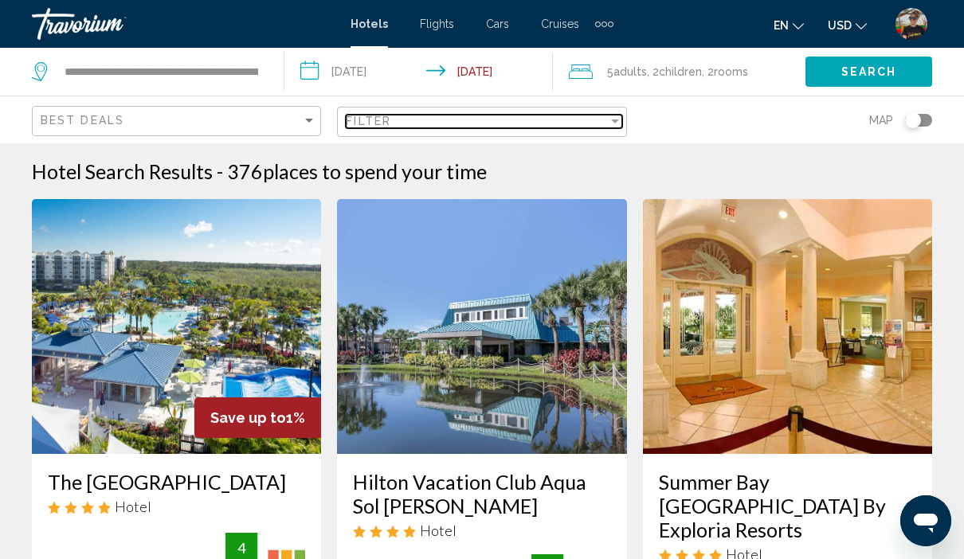
click at [421, 122] on div "Filter" at bounding box center [476, 121] width 261 height 13
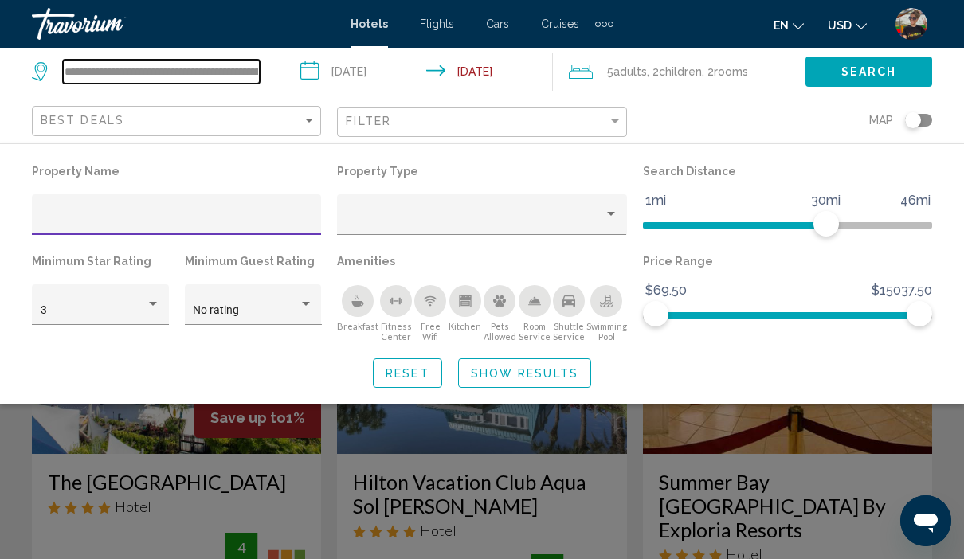
click at [241, 80] on input "**********" at bounding box center [161, 72] width 197 height 24
click at [255, 70] on input "**********" at bounding box center [161, 72] width 197 height 24
click at [183, 84] on input "**********" at bounding box center [161, 72] width 197 height 24
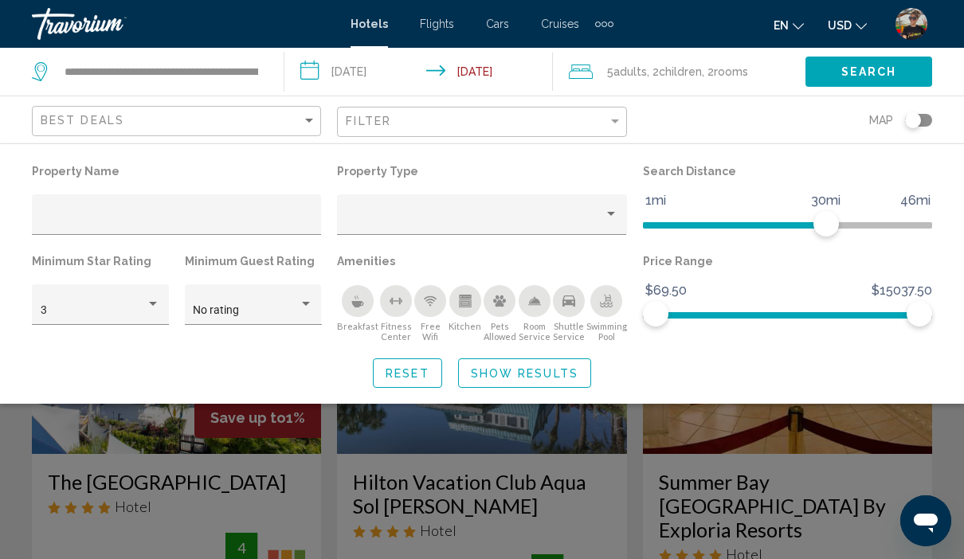
click at [103, 33] on div "Travorium" at bounding box center [111, 24] width 159 height 32
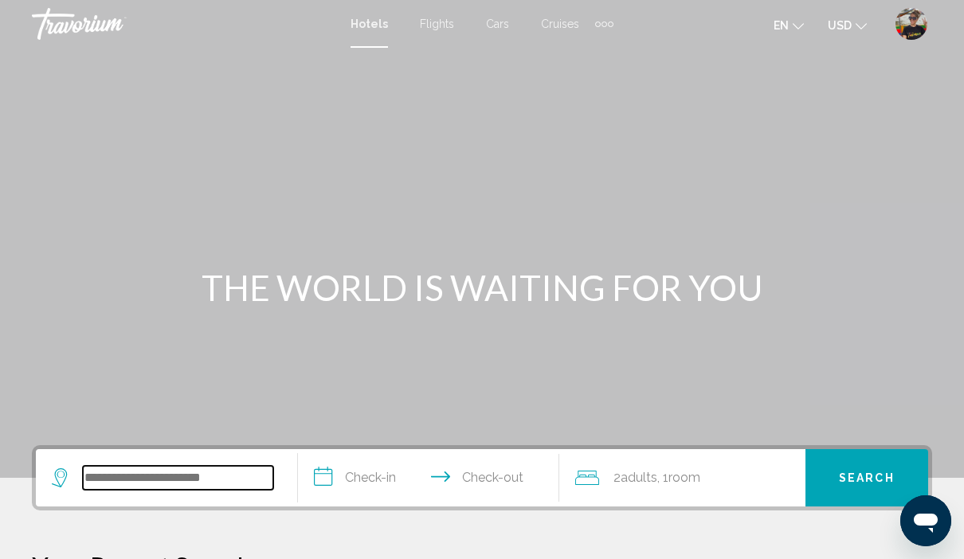
click at [185, 490] on input "Search widget" at bounding box center [178, 478] width 190 height 24
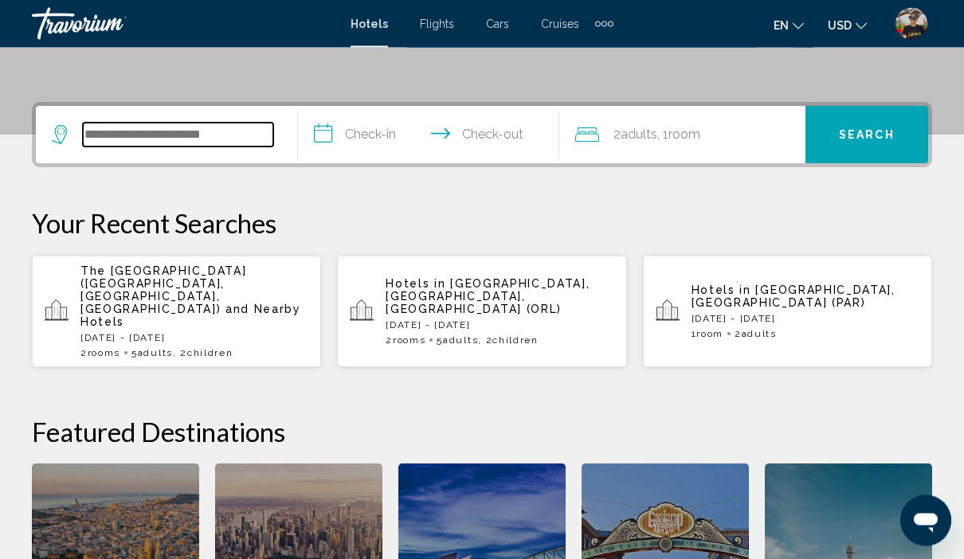
scroll to position [393, 0]
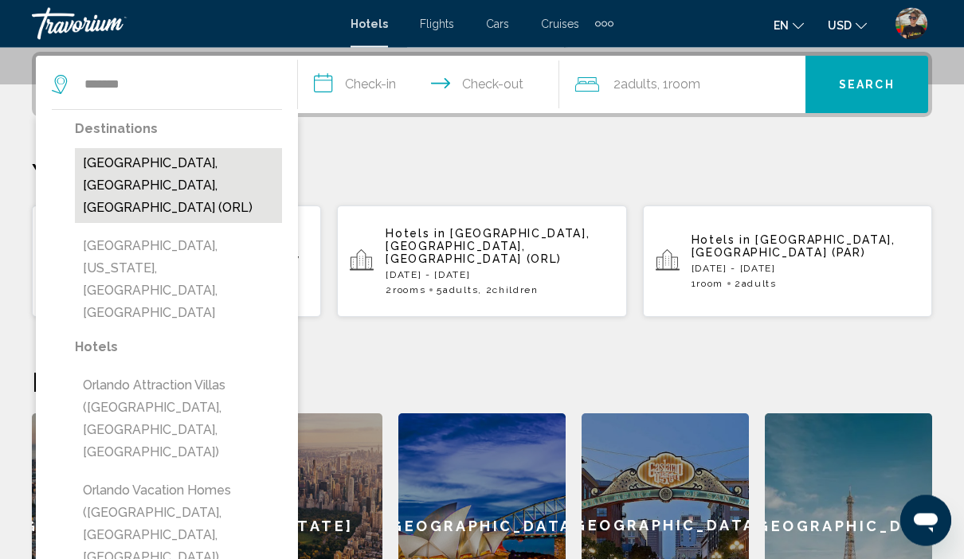
click at [162, 170] on button "[GEOGRAPHIC_DATA], [GEOGRAPHIC_DATA], [GEOGRAPHIC_DATA] (ORL)" at bounding box center [178, 186] width 207 height 75
type input "**********"
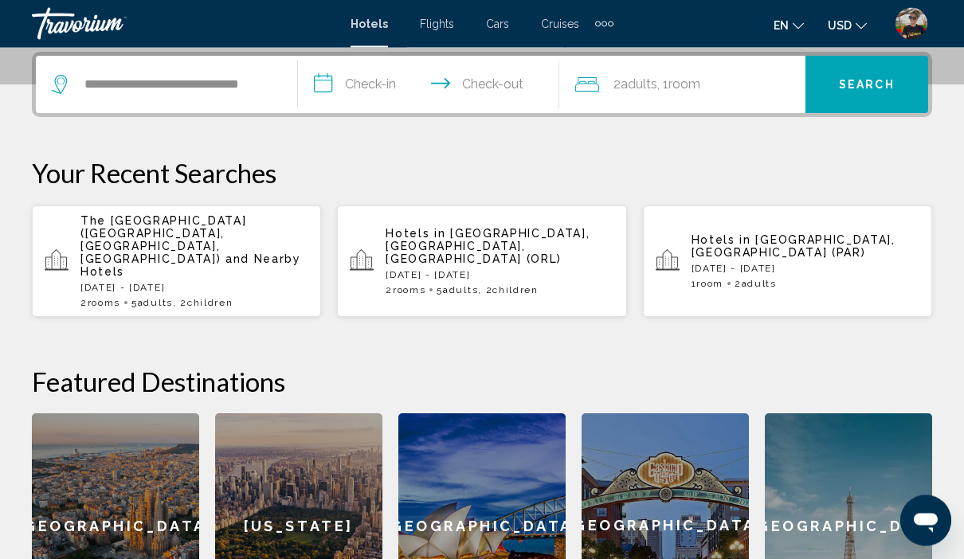
click at [380, 102] on input "**********" at bounding box center [432, 88] width 268 height 62
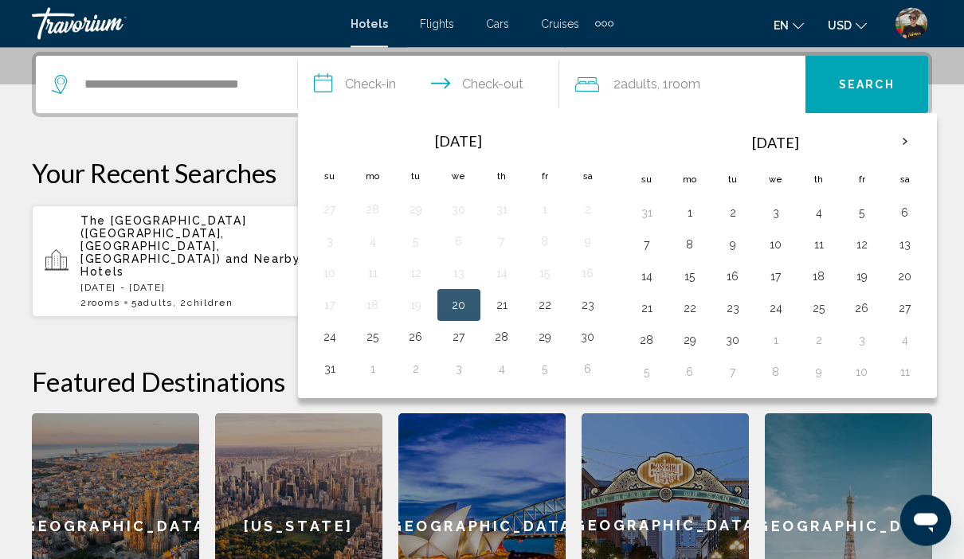
scroll to position [393, 0]
click at [869, 213] on button "5" at bounding box center [861, 212] width 25 height 22
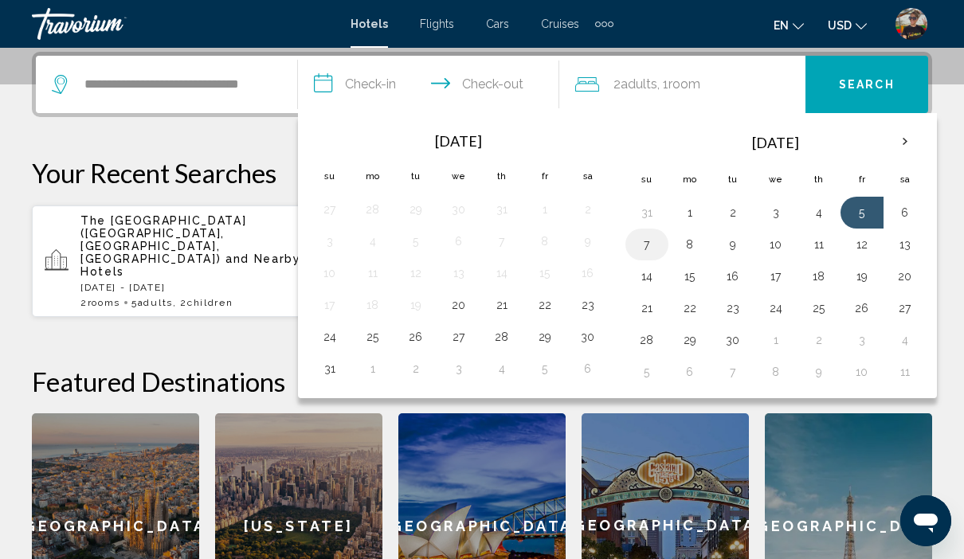
click at [650, 245] on button "7" at bounding box center [646, 244] width 25 height 22
type input "**********"
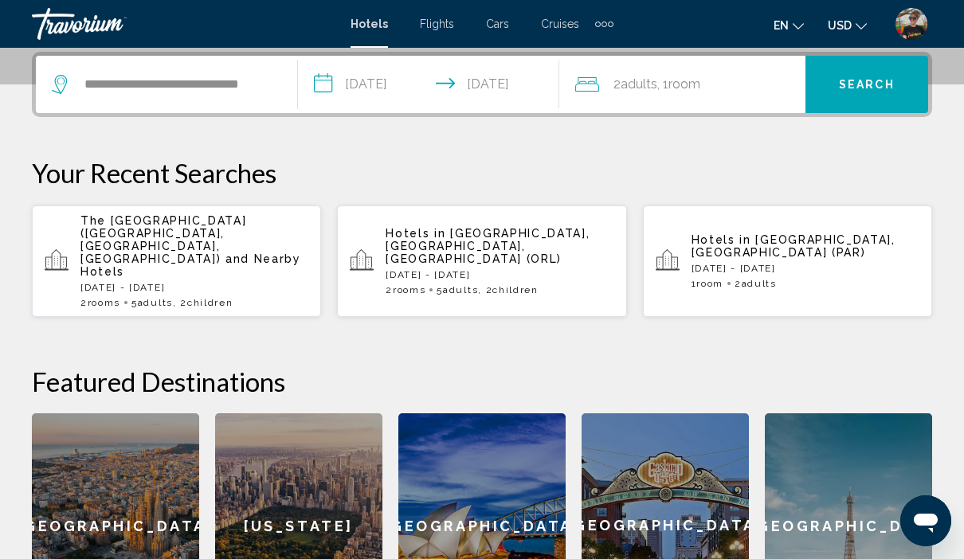
click at [683, 92] on span "Room" at bounding box center [684, 83] width 32 height 15
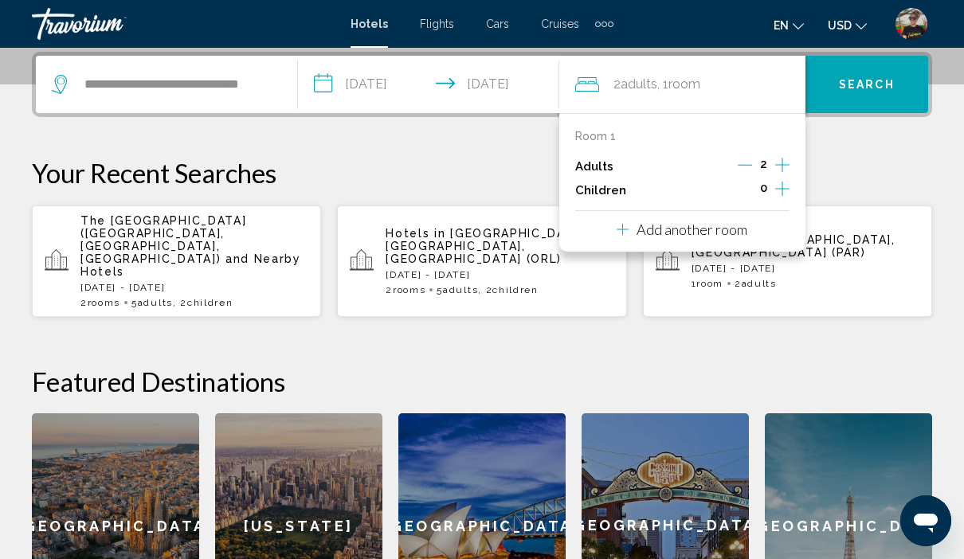
click at [769, 167] on div "2" at bounding box center [763, 167] width 52 height 24
click at [788, 166] on icon "Increment adults" at bounding box center [782, 164] width 14 height 19
click at [780, 191] on icon "Increment children" at bounding box center [782, 188] width 14 height 19
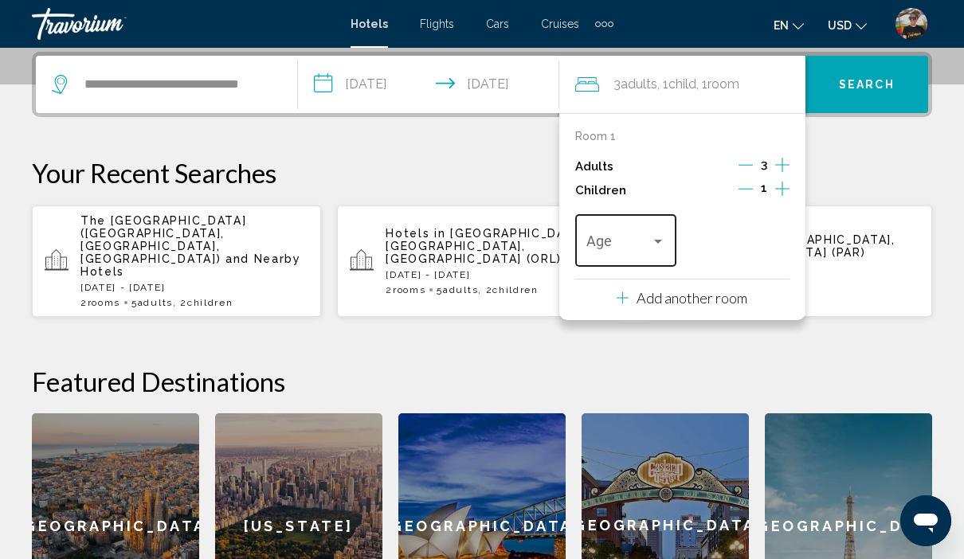
click at [663, 248] on div "Travelers: 3 adults, 1 child" at bounding box center [626, 245] width 80 height 16
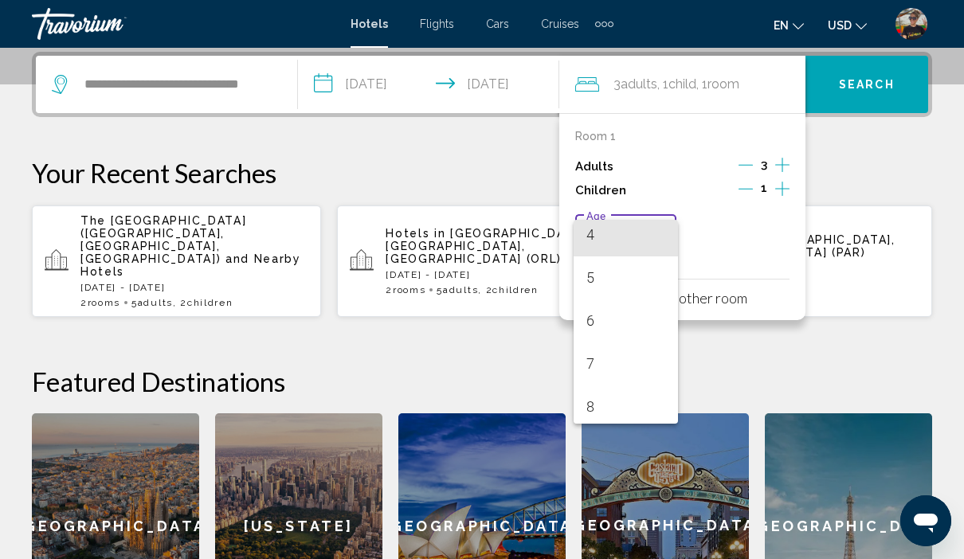
scroll to position [183, 0]
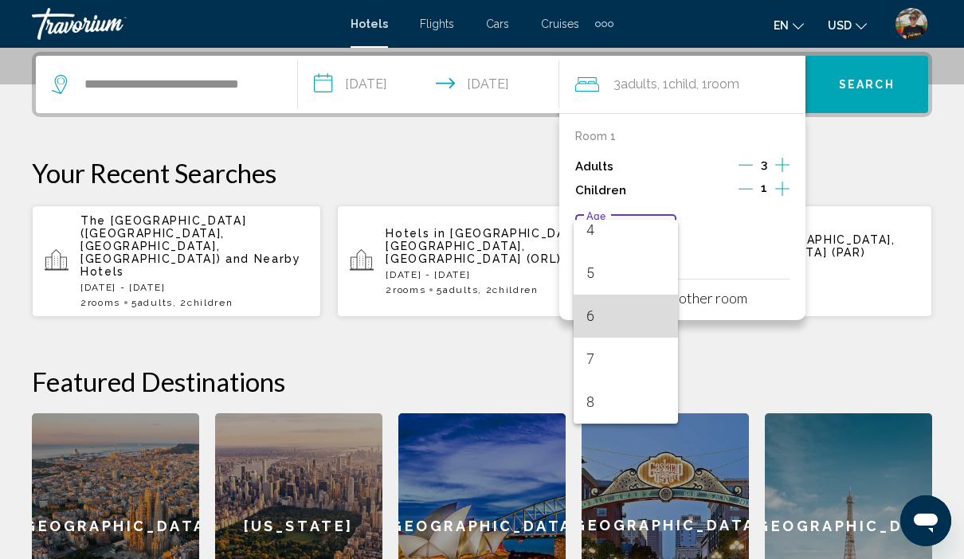
click at [628, 324] on span "6" at bounding box center [626, 316] width 80 height 43
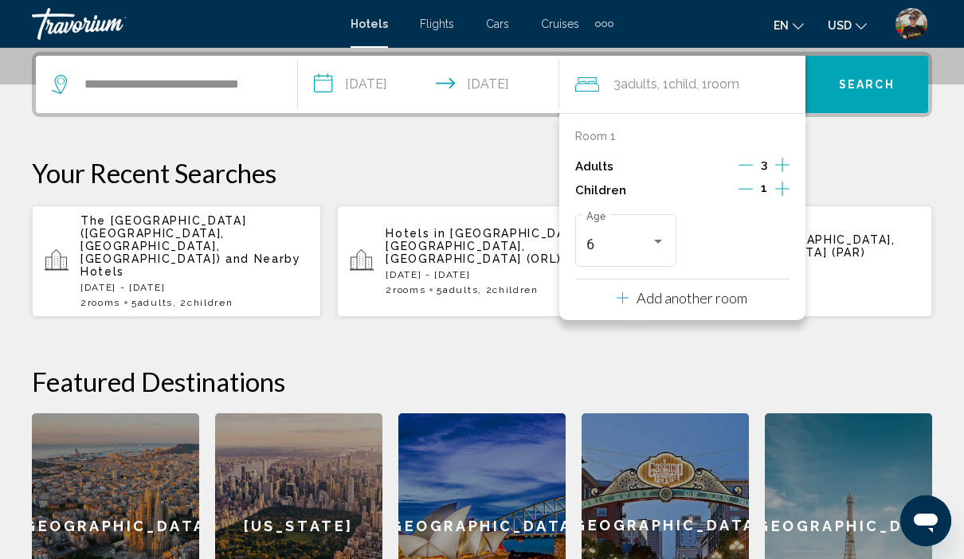
click at [716, 303] on button "Add another room" at bounding box center [681, 296] width 131 height 33
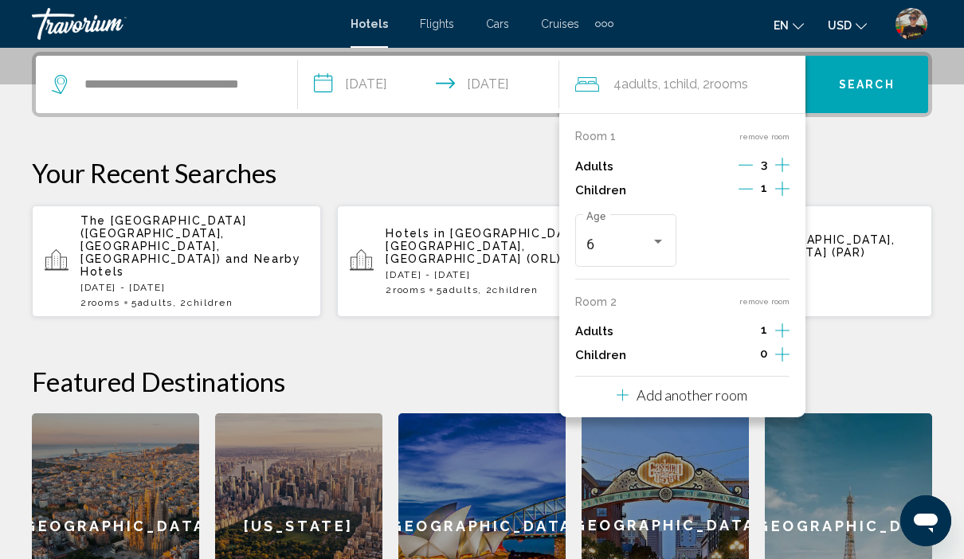
click at [784, 174] on icon "Increment adults" at bounding box center [782, 164] width 14 height 19
click at [716, 393] on p "Add another room" at bounding box center [691, 395] width 111 height 18
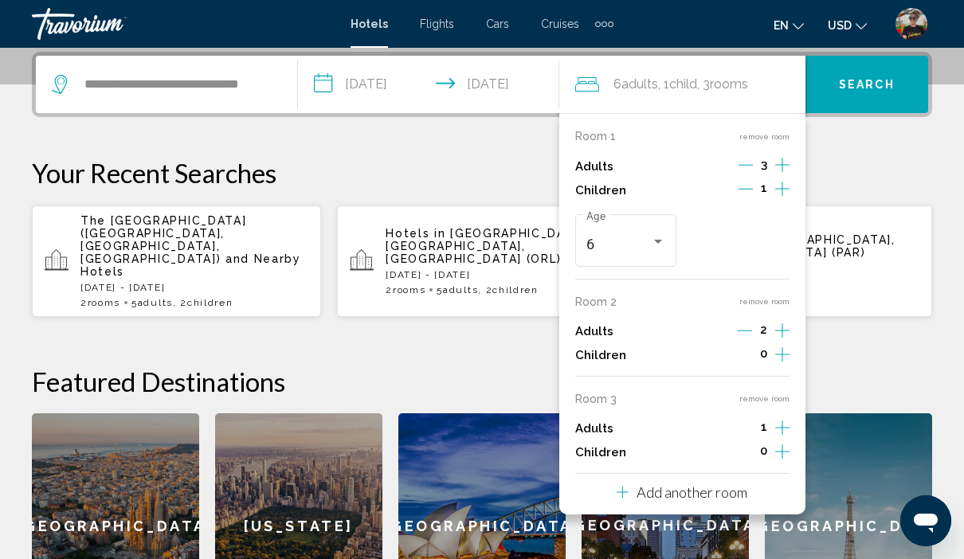
click at [776, 396] on button "remove room" at bounding box center [764, 398] width 50 height 10
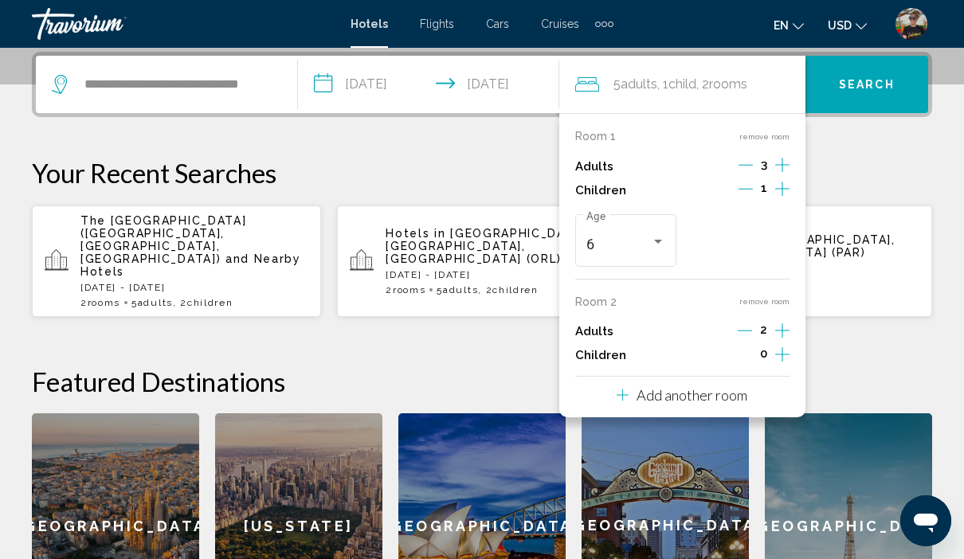
click at [784, 198] on icon "Increment children" at bounding box center [782, 188] width 14 height 19
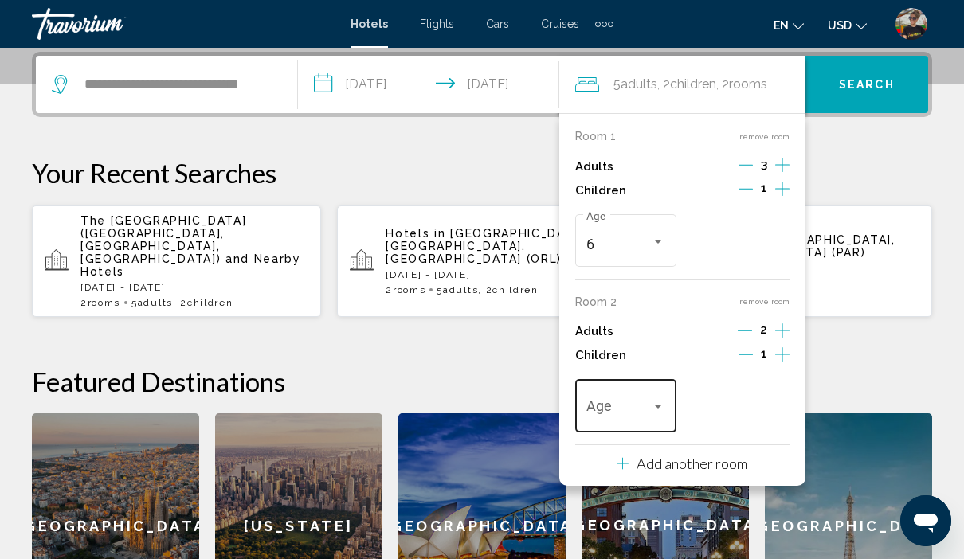
click at [627, 408] on span "Travelers: 5 adults, 2 children" at bounding box center [618, 410] width 65 height 16
click at [613, 393] on span "17" at bounding box center [626, 390] width 80 height 43
click at [871, 366] on h2 "Featured Destinations" at bounding box center [482, 382] width 900 height 32
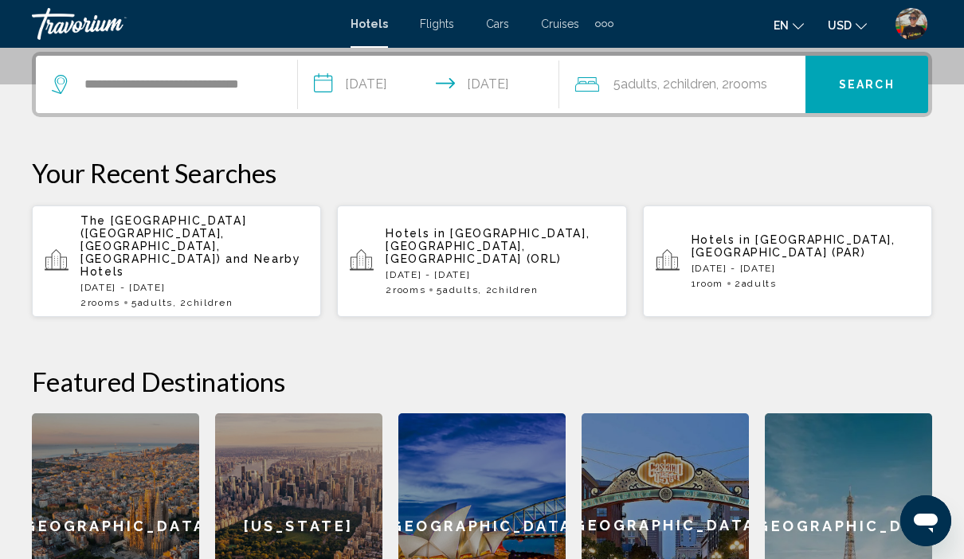
click at [881, 87] on span "Search" at bounding box center [867, 85] width 56 height 13
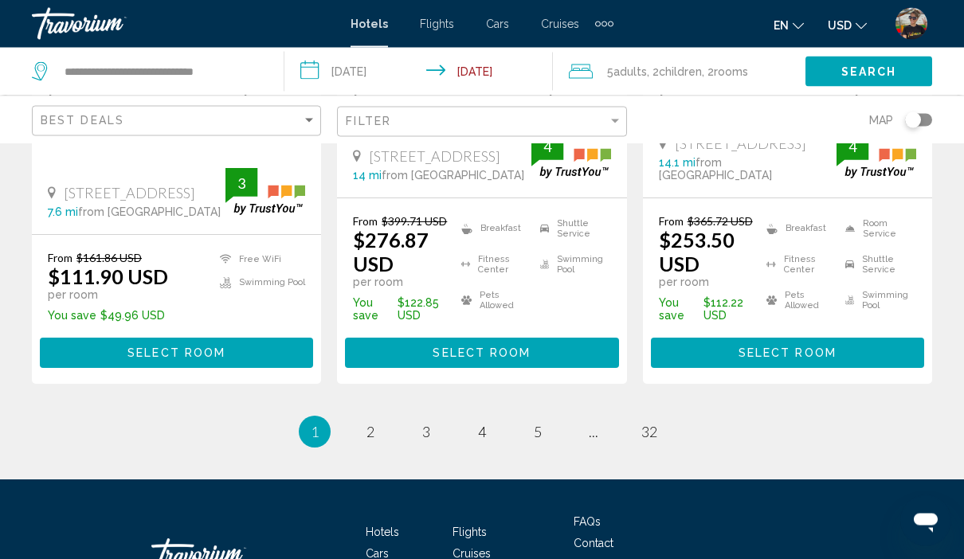
scroll to position [2430, 0]
